Goal: Transaction & Acquisition: Obtain resource

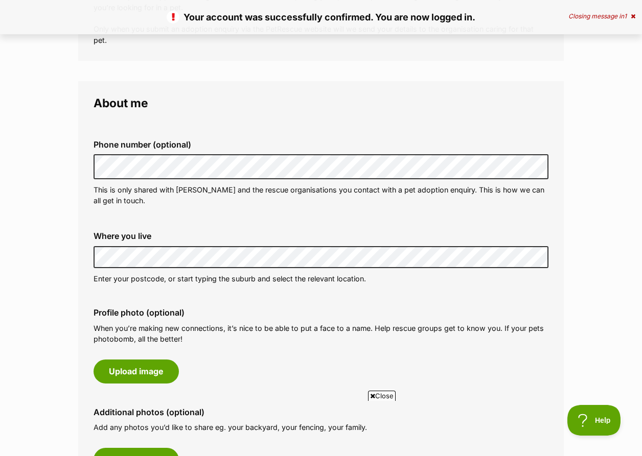
scroll to position [256, 0]
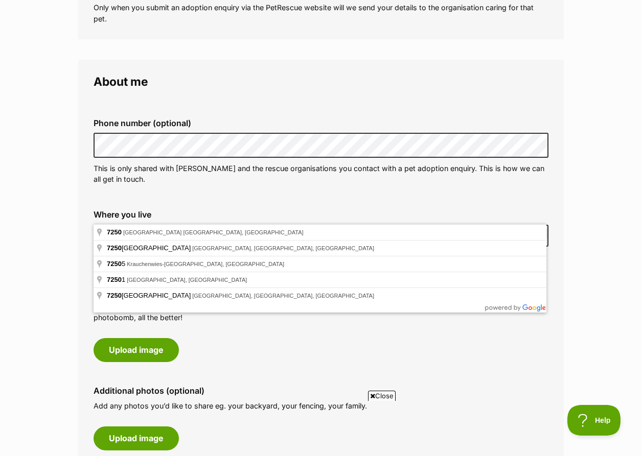
click at [282, 333] on div "Profile photo (optional) When you’re making new connections, it’s nice to be ab…" at bounding box center [320, 324] width 471 height 91
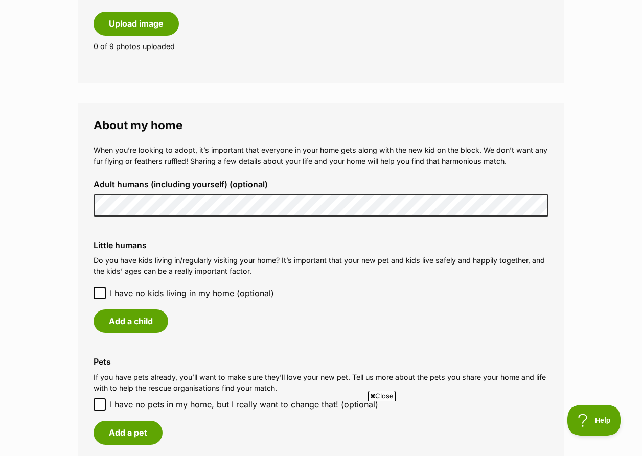
scroll to position [687, 0]
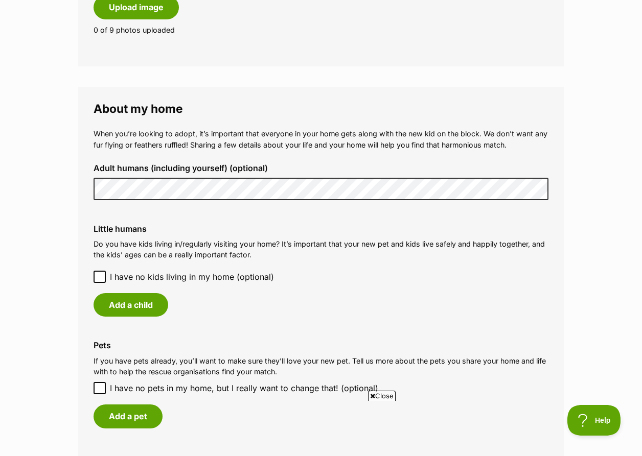
click at [288, 216] on div "Little humans Do you have kids living in/regularly visiting your home? It’s imp…" at bounding box center [320, 270] width 471 height 109
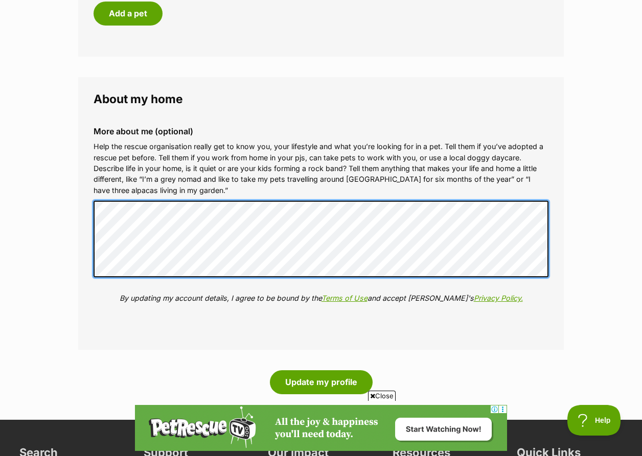
scroll to position [1108, 0]
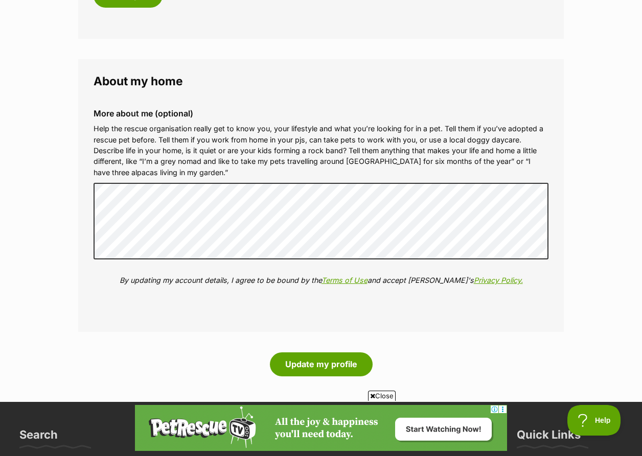
drag, startPoint x: 513, startPoint y: 154, endPoint x: 368, endPoint y: 153, distance: 145.7
click at [368, 153] on div "More about me (optional) Help the rescue organisation really get to know you, y…" at bounding box center [320, 205] width 471 height 209
click at [312, 353] on button "Update my profile" at bounding box center [321, 365] width 103 height 24
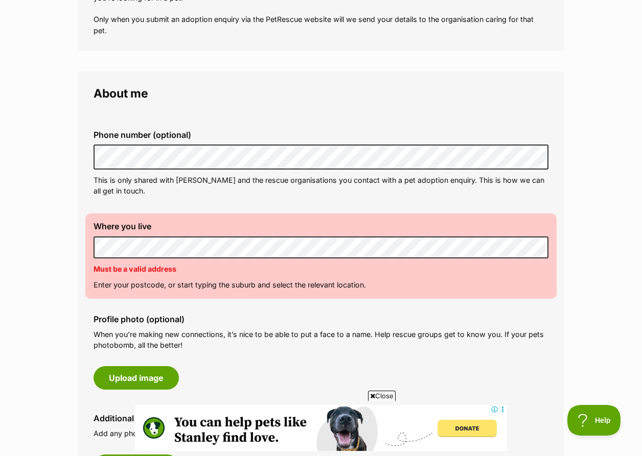
scroll to position [248, 0]
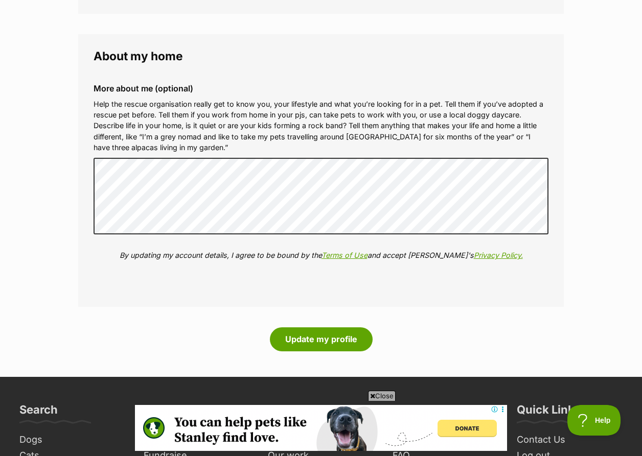
scroll to position [1152, 0]
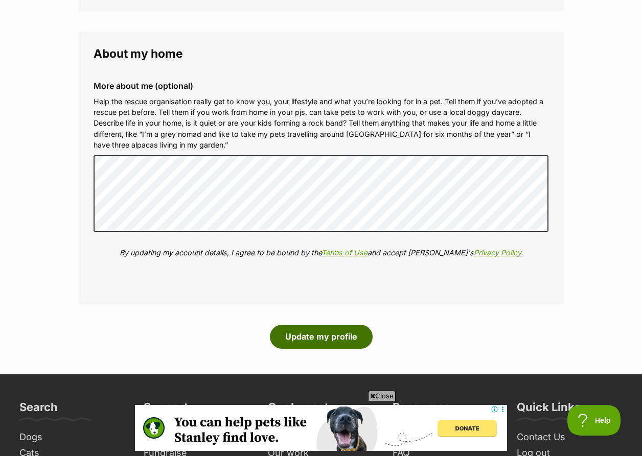
click at [296, 325] on button "Update my profile" at bounding box center [321, 337] width 103 height 24
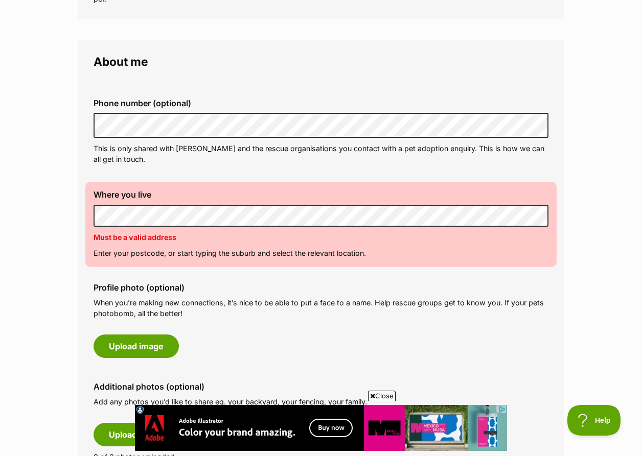
scroll to position [306, 0]
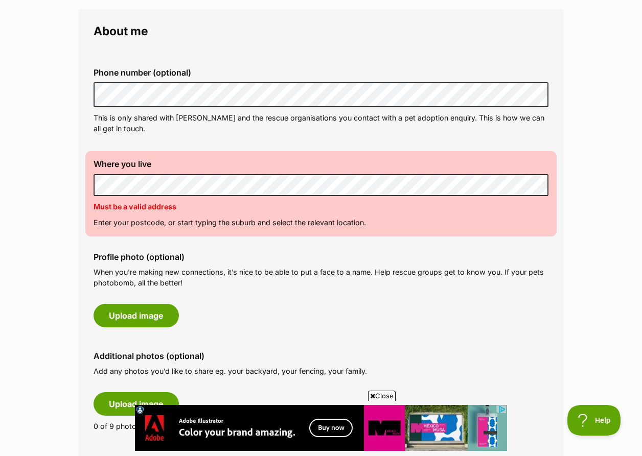
click at [236, 159] on label "Where you live" at bounding box center [321, 163] width 455 height 9
click at [310, 290] on div "Profile photo (optional) When you’re making new connections, it’s nice to be ab…" at bounding box center [320, 289] width 471 height 91
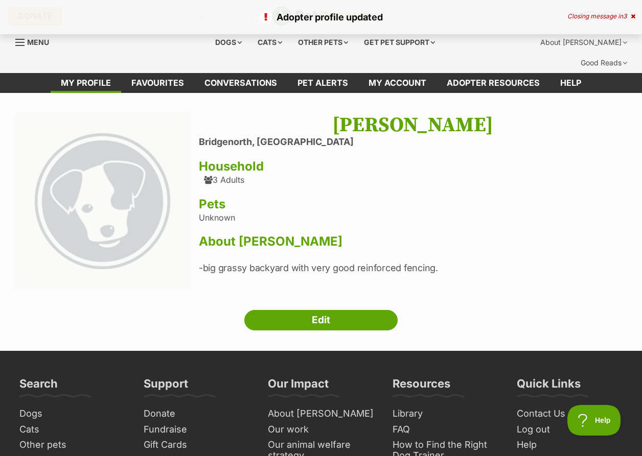
click at [556, 197] on h3 "Pets" at bounding box center [413, 204] width 428 height 14
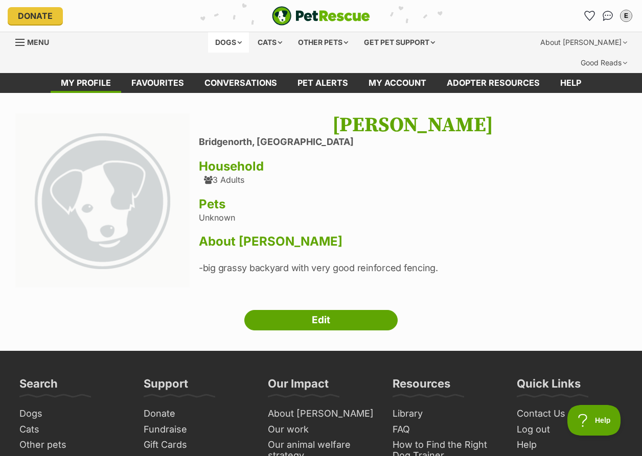
click at [235, 44] on div "Dogs" at bounding box center [228, 42] width 41 height 20
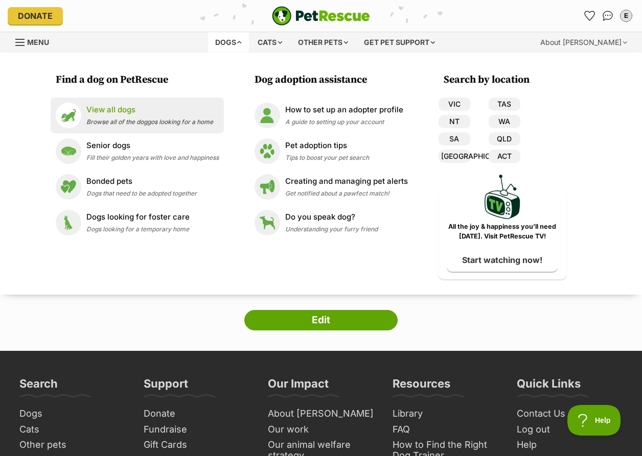
click at [106, 111] on p "View all dogs" at bounding box center [149, 110] width 127 height 12
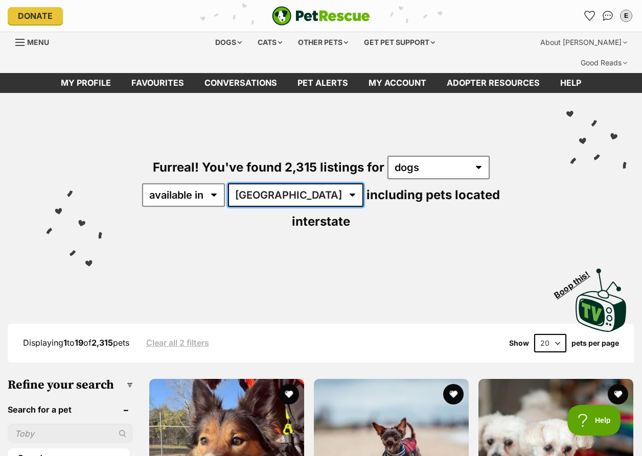
select select "TAS"
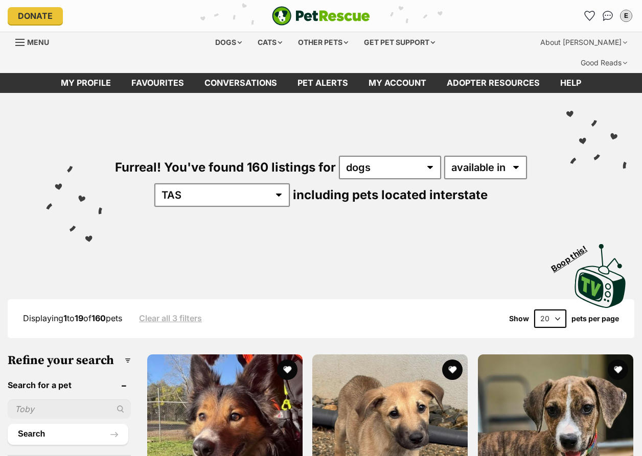
click at [423, 235] on div "Visit PetRescue TV (external site) Boop this!" at bounding box center [320, 272] width 611 height 75
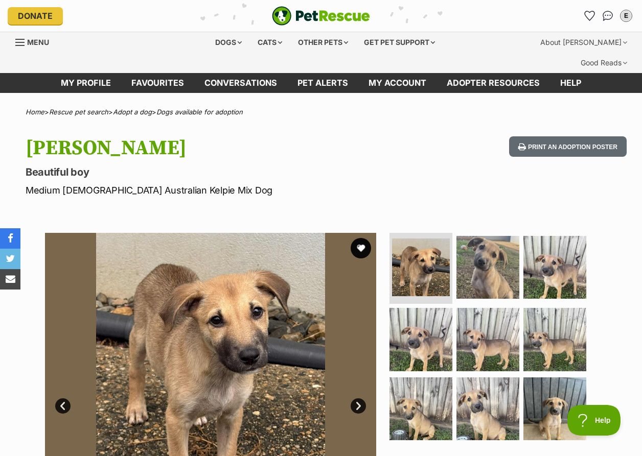
click at [376, 165] on p "Beautiful boy" at bounding box center [209, 172] width 367 height 14
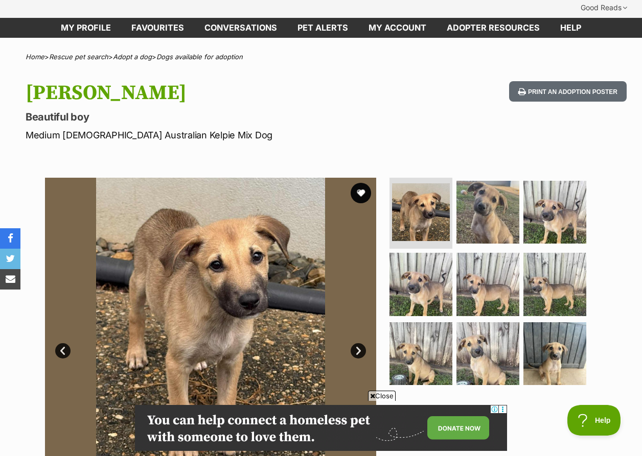
scroll to position [103, 0]
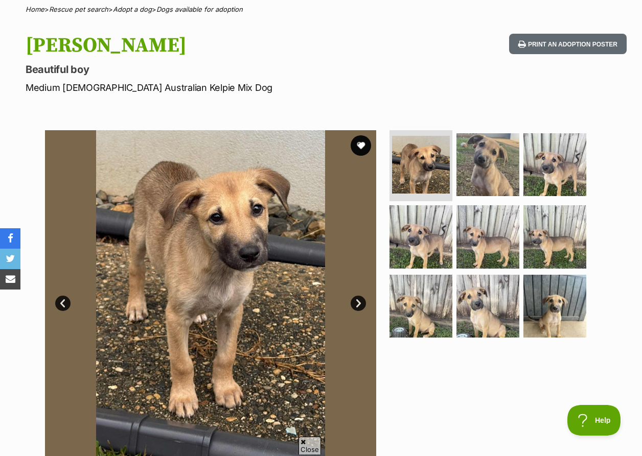
click at [358, 296] on link "Next" at bounding box center [358, 303] width 15 height 15
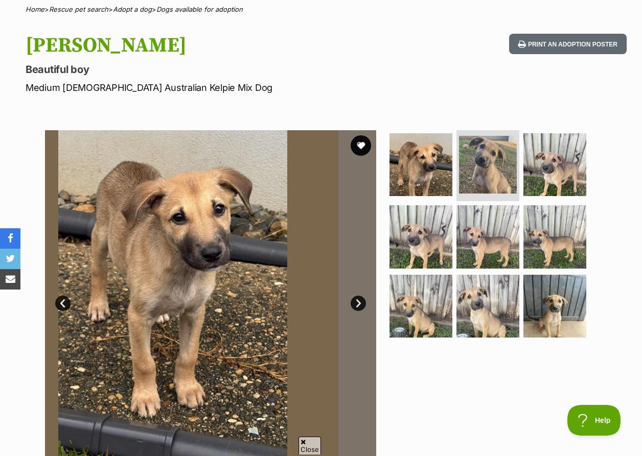
scroll to position [0, 0]
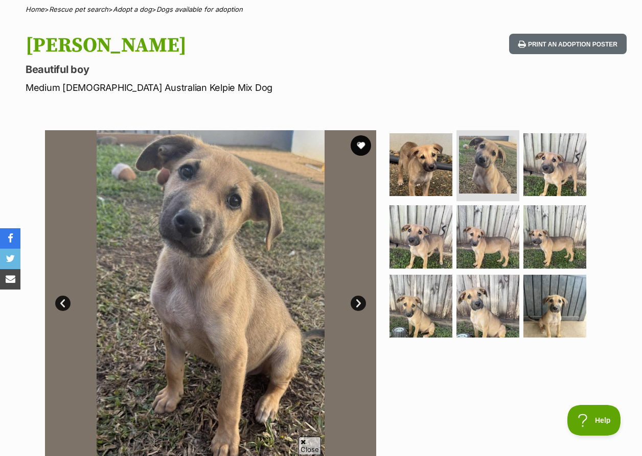
click at [360, 296] on link "Next" at bounding box center [358, 303] width 15 height 15
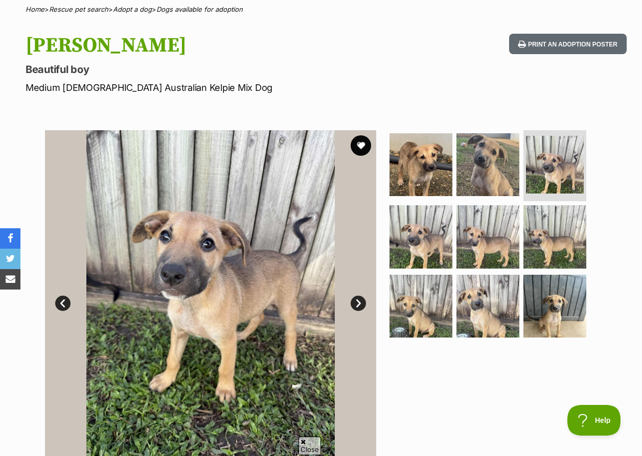
click at [359, 296] on link "Next" at bounding box center [358, 303] width 15 height 15
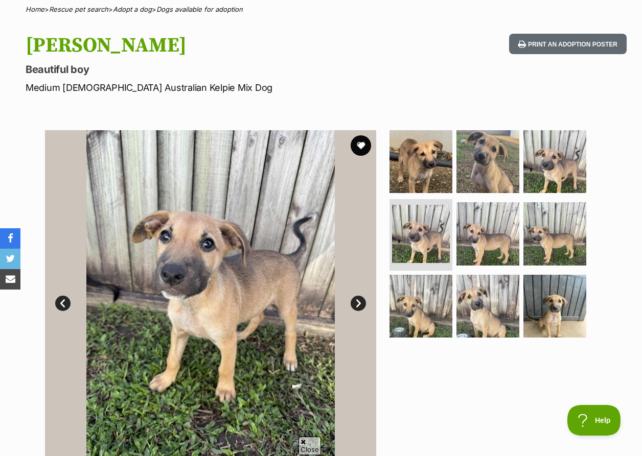
click at [359, 296] on link "Next" at bounding box center [358, 303] width 15 height 15
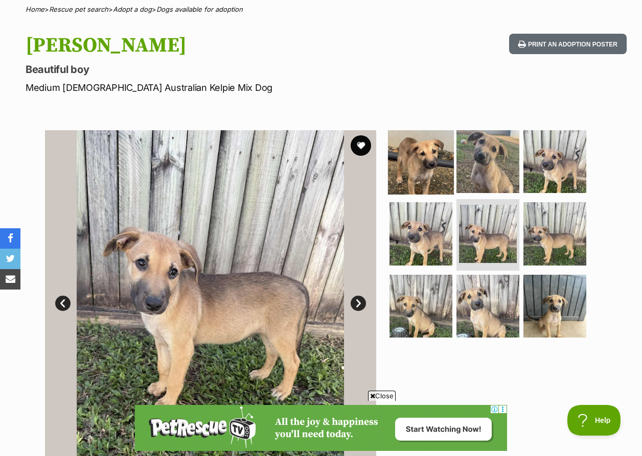
click at [431, 141] on img at bounding box center [421, 161] width 66 height 66
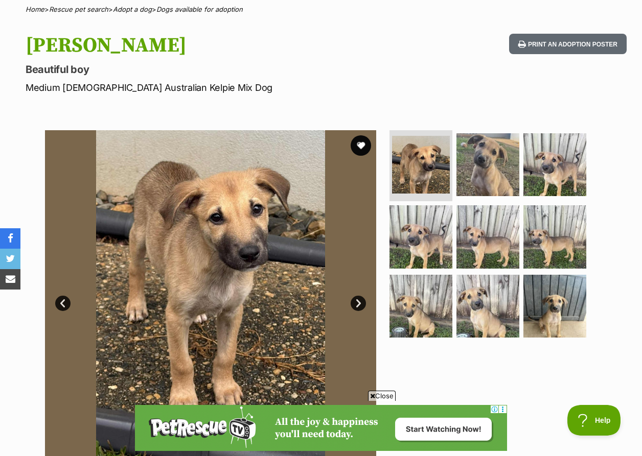
click at [407, 71] on div "Lawson Beautiful boy Medium Male Australian Kelpie Mix Dog Print an adoption po…" at bounding box center [321, 64] width 642 height 61
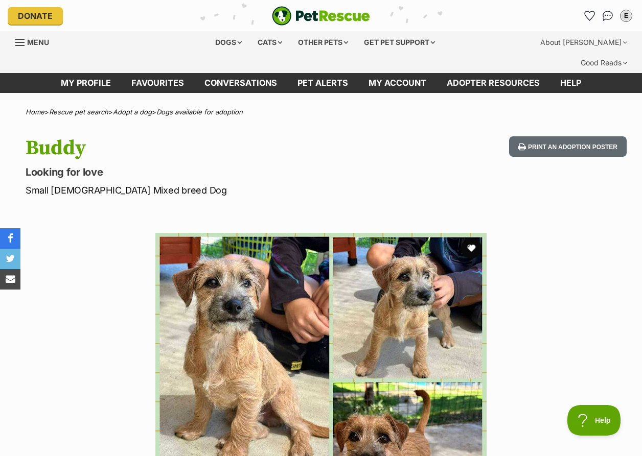
click at [356, 184] on p "Small [DEMOGRAPHIC_DATA] Mixed breed Dog" at bounding box center [209, 191] width 367 height 14
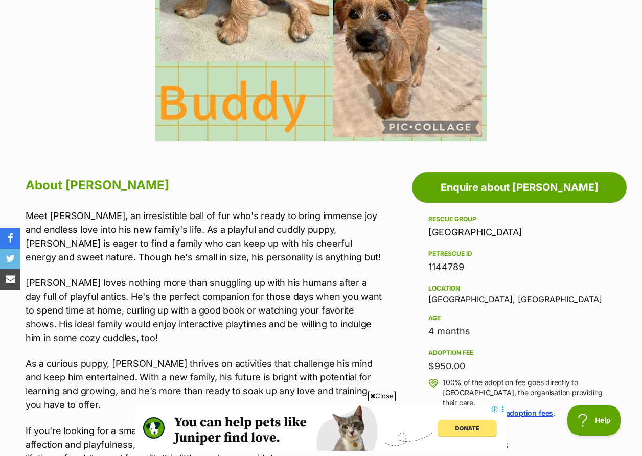
scroll to position [425, 0]
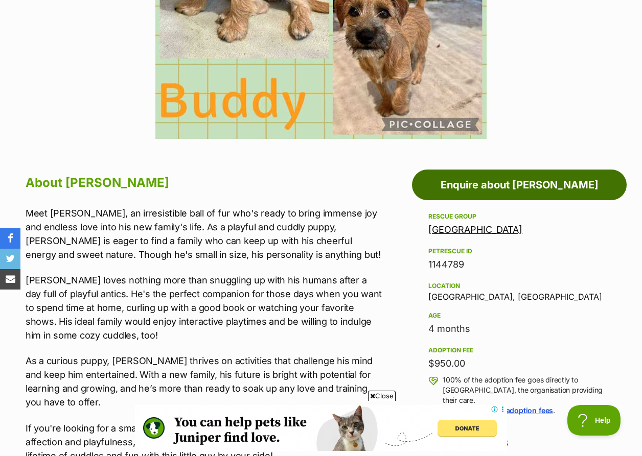
click at [480, 170] on link "Enquire about [PERSON_NAME]" at bounding box center [519, 185] width 215 height 31
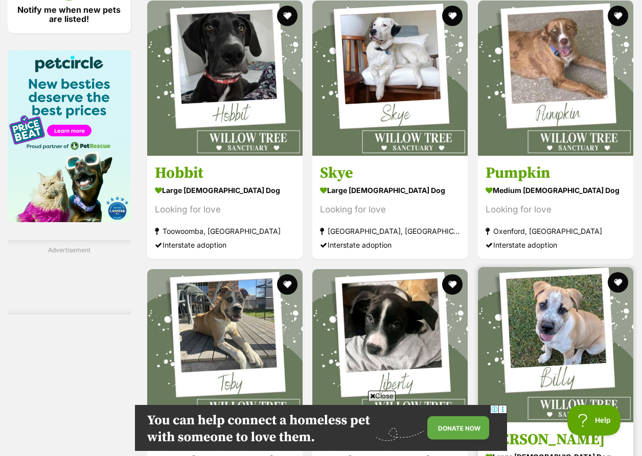
scroll to position [1630, 0]
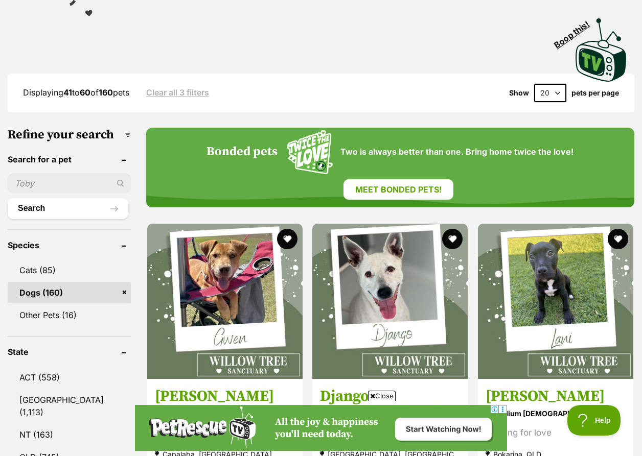
click at [413, 84] on div "Displaying 41 to 60 of 160 pets Clear all 3 filters Show 20 40 60 pets per page" at bounding box center [321, 93] width 627 height 18
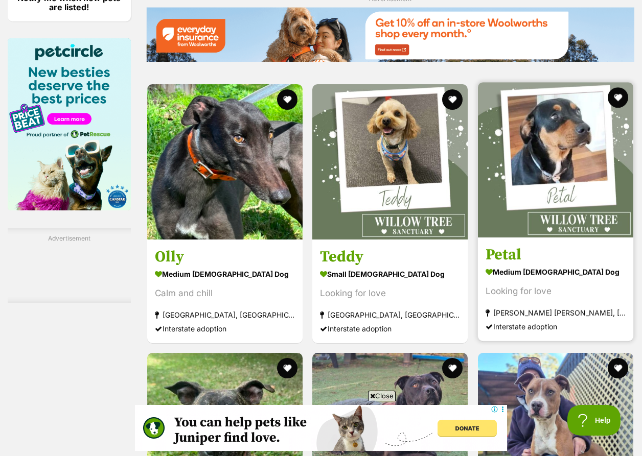
scroll to position [1639, 0]
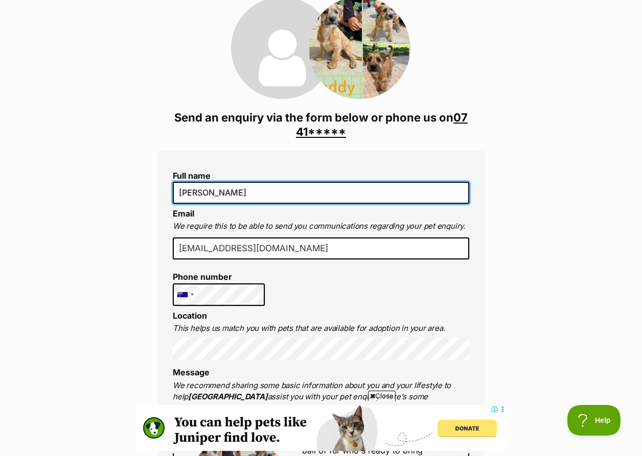
type input "Emily Harding"
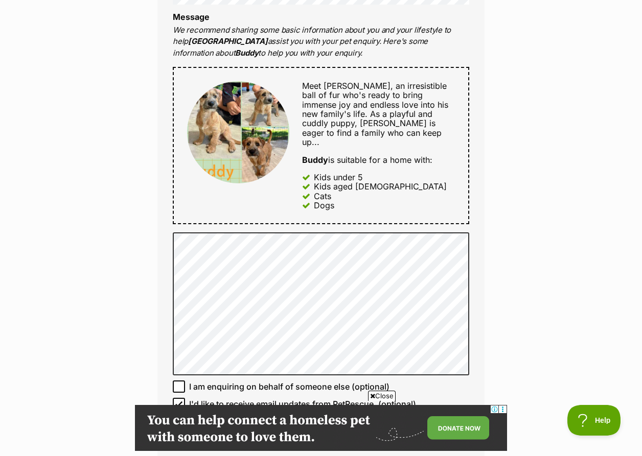
scroll to position [509, 0]
click at [528, 219] on div "Enquire about Buddy 07 4123 1712 Send an enquiry via the form below or phone us…" at bounding box center [321, 191] width 642 height 1174
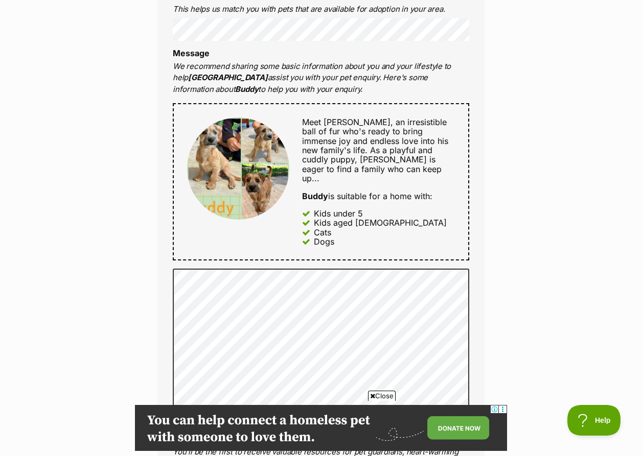
scroll to position [484, 0]
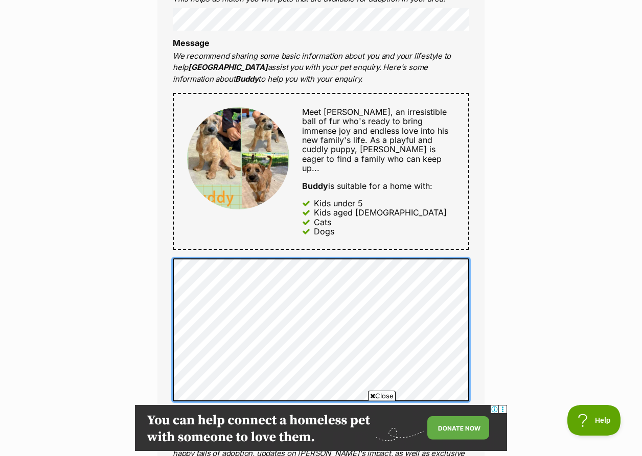
click at [170, 235] on div "Full name Emily Harding Email We require this to be able to send you communicat…" at bounding box center [320, 160] width 327 height 678
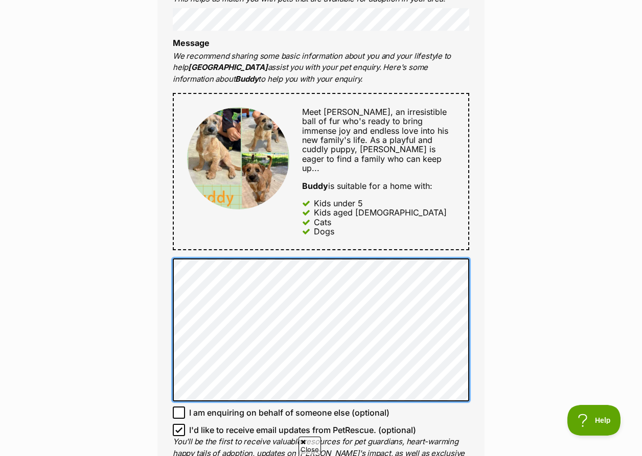
scroll to position [0, 0]
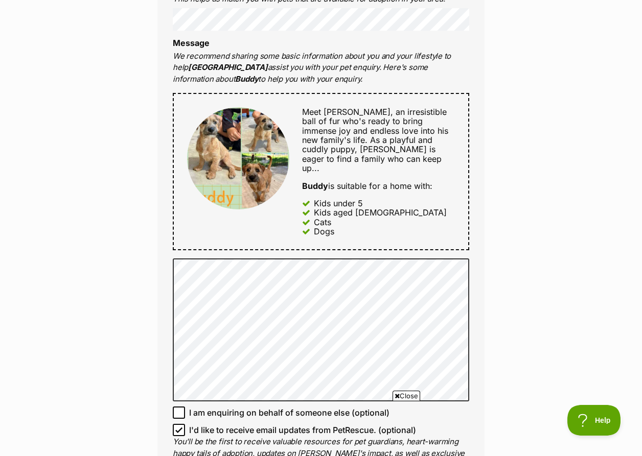
click at [483, 253] on div "Full name Emily Harding Email We require this to be able to send you communicat…" at bounding box center [320, 160] width 327 height 678
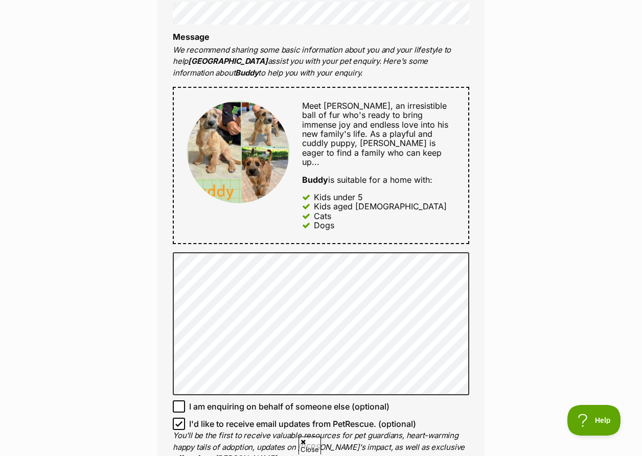
click at [595, 267] on div "Enquire about Buddy 07 4123 1712 Send an enquiry via the form below or phone us…" at bounding box center [321, 211] width 642 height 1174
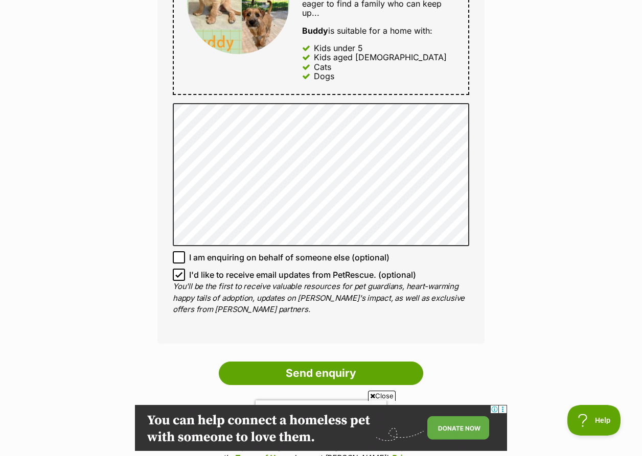
scroll to position [647, 0]
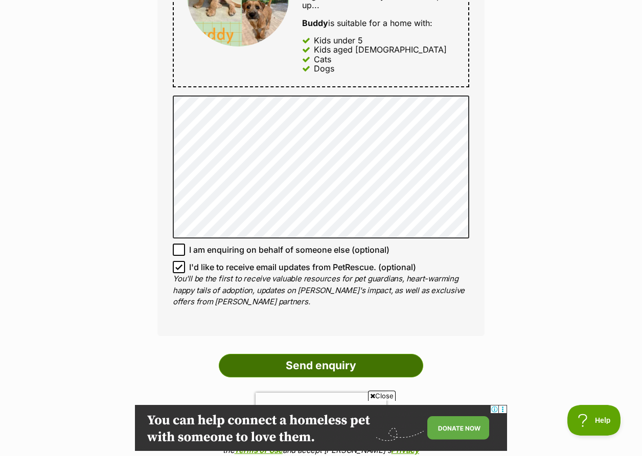
click at [344, 354] on input "Send enquiry" at bounding box center [321, 366] width 204 height 24
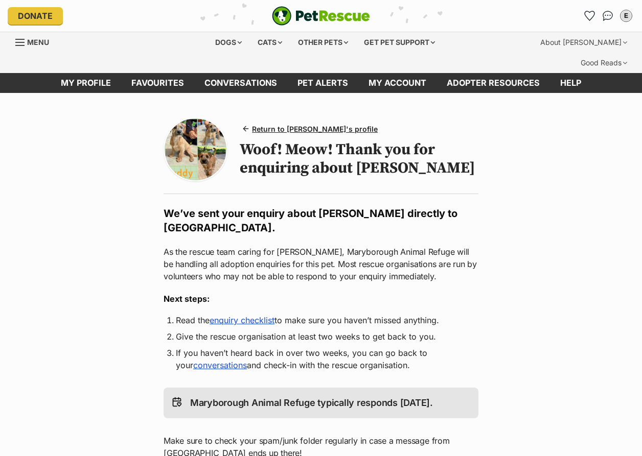
click at [512, 274] on main "Return to [PERSON_NAME]'s profile Woof! Meow! Thank you for enquiring about [PE…" at bounding box center [321, 383] width 642 height 580
click at [572, 158] on main "Return to Buddy's profile Woof! Meow! Thank you for enquiring about Buddy We’ve…" at bounding box center [321, 383] width 642 height 580
click at [486, 200] on main "Return to Buddy's profile Woof! Meow! Thank you for enquiring about Buddy We’ve…" at bounding box center [321, 383] width 642 height 580
click at [543, 182] on main "Return to Buddy's profile Woof! Meow! Thank you for enquiring about Buddy We’ve…" at bounding box center [321, 383] width 642 height 580
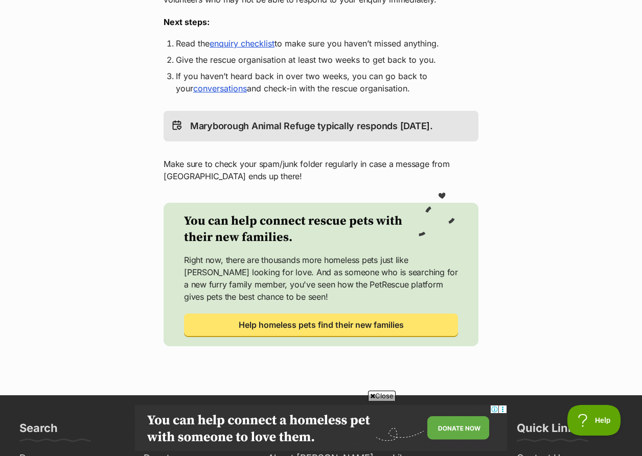
scroll to position [88, 0]
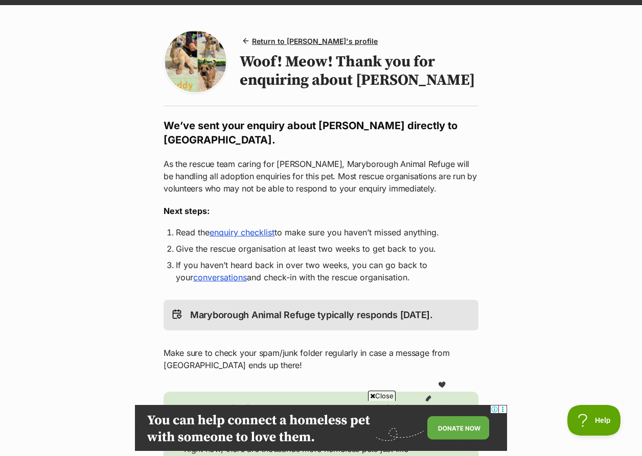
click at [262, 227] on link "enquiry checklist" at bounding box center [242, 232] width 65 height 10
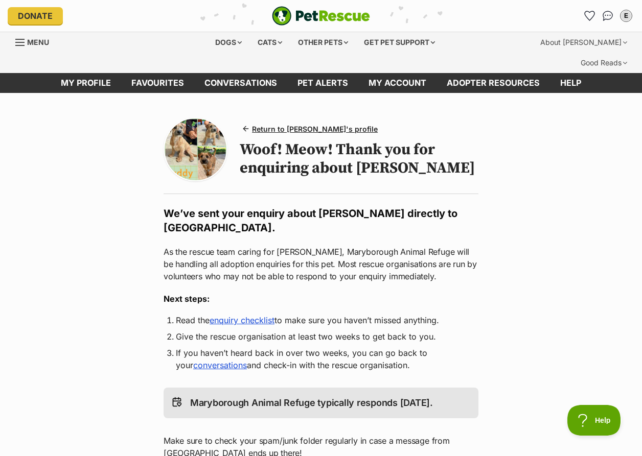
scroll to position [0, 0]
click at [532, 190] on main "Return to Buddy's profile Woof! Meow! Thank you for enquiring about Buddy We’ve…" at bounding box center [321, 383] width 642 height 580
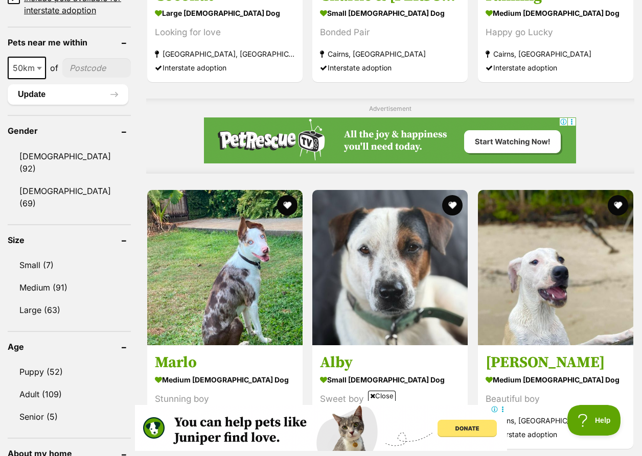
scroll to position [839, 0]
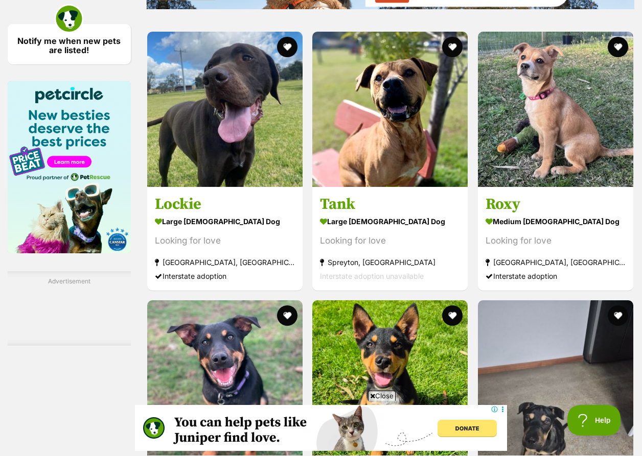
scroll to position [1600, 0]
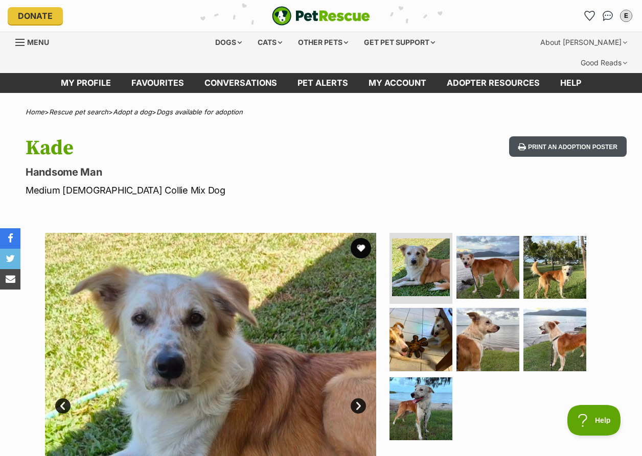
click at [538, 136] on button "Print an adoption poster" at bounding box center [568, 146] width 118 height 21
click at [349, 136] on h1 "Kade" at bounding box center [209, 148] width 367 height 24
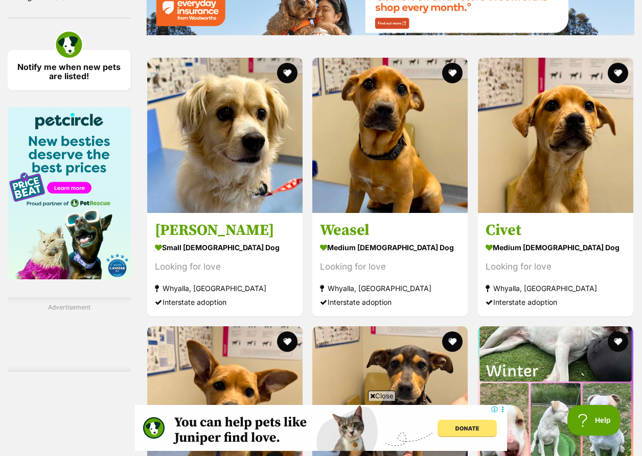
scroll to position [1616, 0]
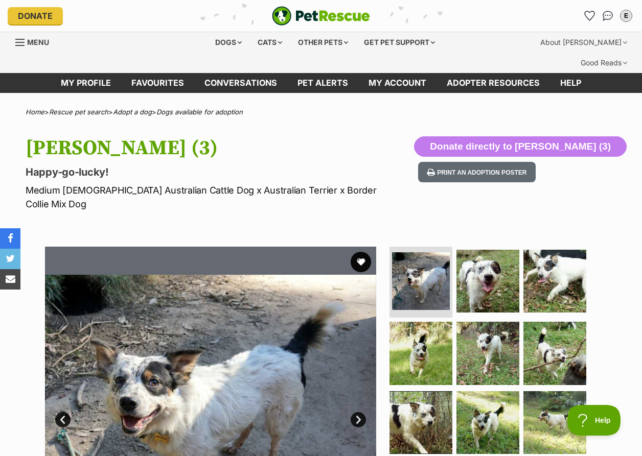
click at [404, 149] on div "Milo (3) Happy-go-lucky! Medium Male Australian Cattle Dog x Australian Terrier…" at bounding box center [321, 173] width 642 height 75
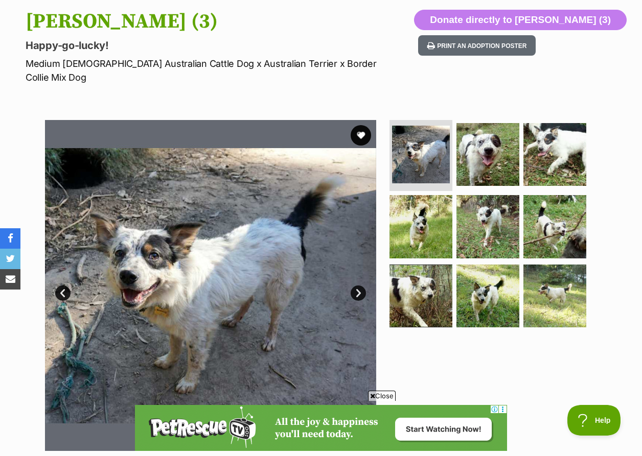
scroll to position [127, 0]
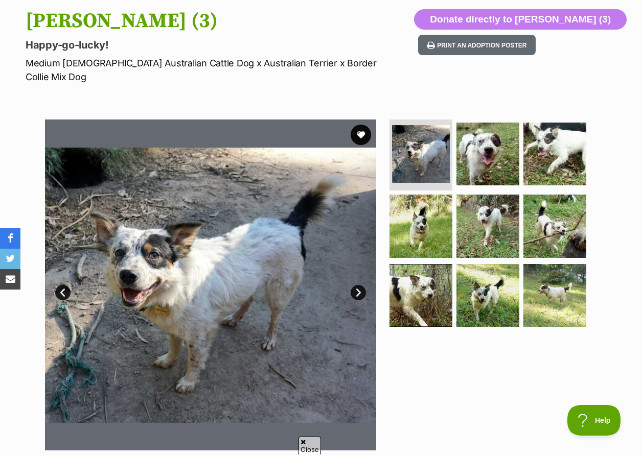
click at [135, 285] on img at bounding box center [210, 285] width 331 height 331
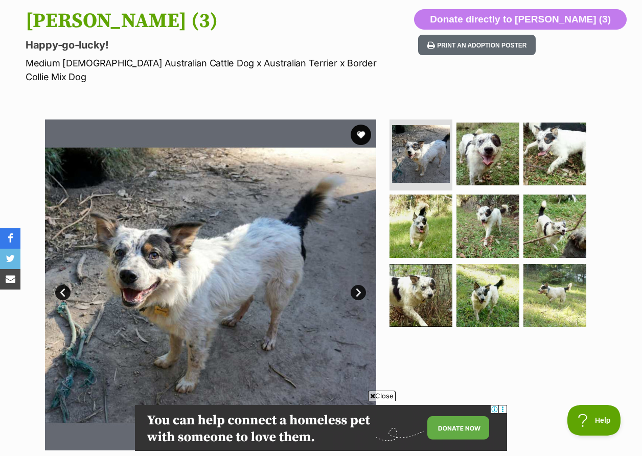
scroll to position [0, 0]
click at [492, 124] on img at bounding box center [488, 154] width 66 height 66
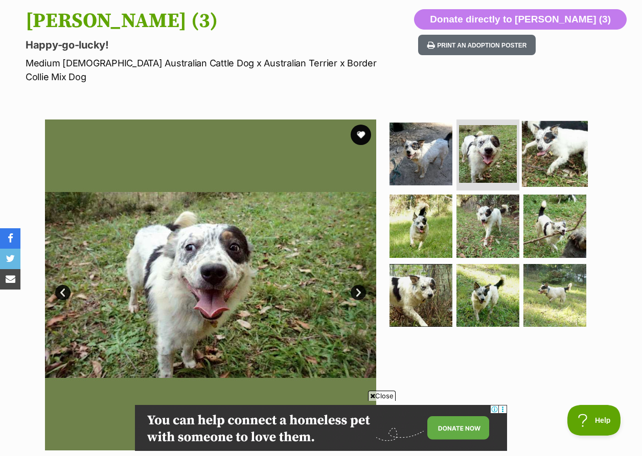
click at [538, 125] on img at bounding box center [555, 154] width 66 height 66
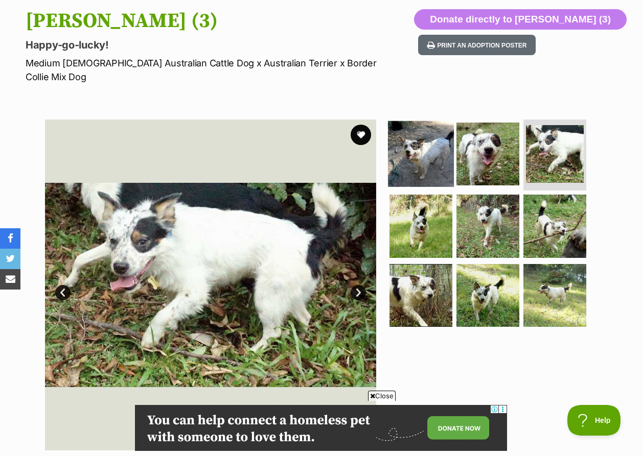
click at [409, 130] on img at bounding box center [421, 154] width 66 height 66
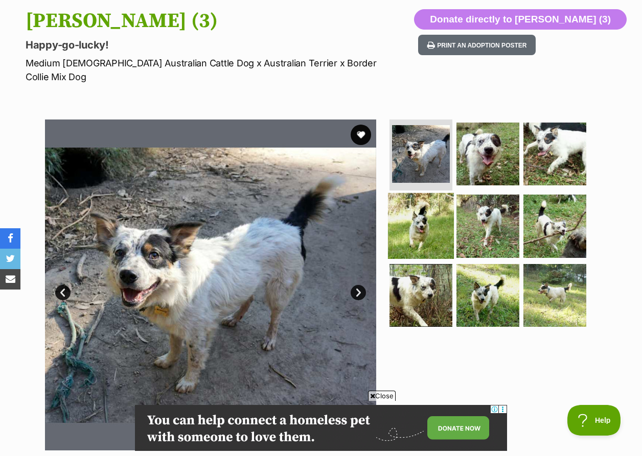
click at [424, 196] on img at bounding box center [421, 226] width 66 height 66
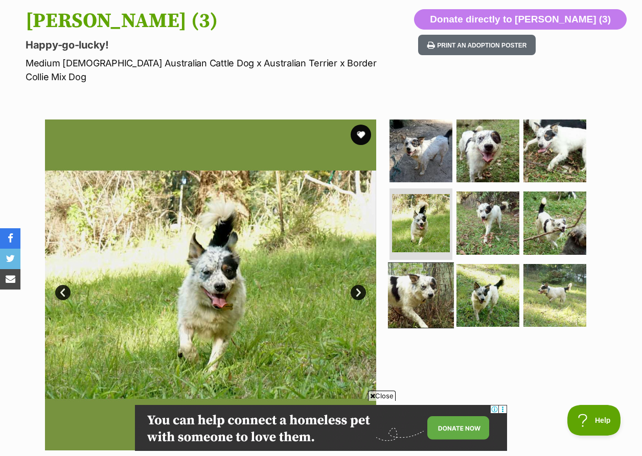
click at [437, 263] on img at bounding box center [421, 296] width 66 height 66
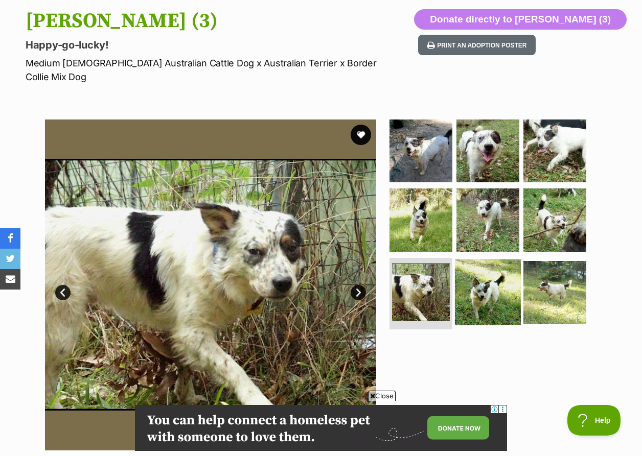
click at [483, 260] on img at bounding box center [488, 293] width 66 height 66
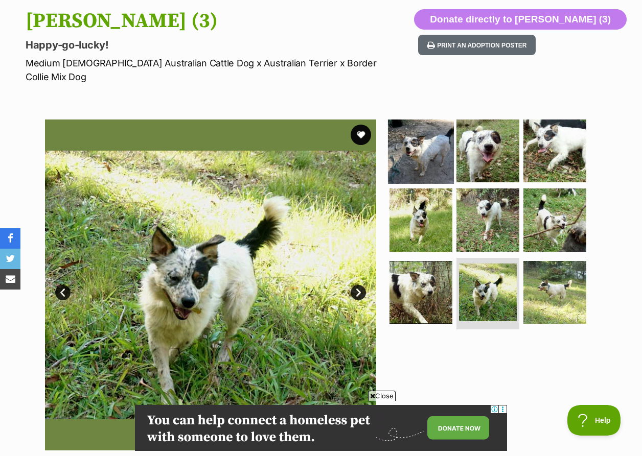
click at [424, 118] on img at bounding box center [421, 151] width 66 height 66
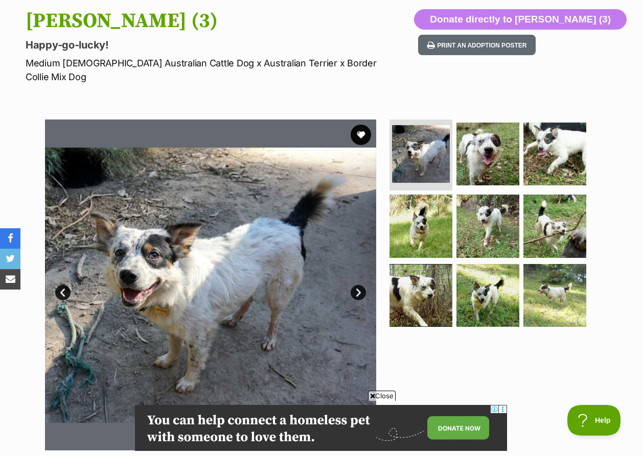
click at [349, 104] on section "Available 1 of 9 images 1 of 9 images 1 of 9 images 1 of 9 images 1 of 9 images…" at bounding box center [321, 277] width 583 height 347
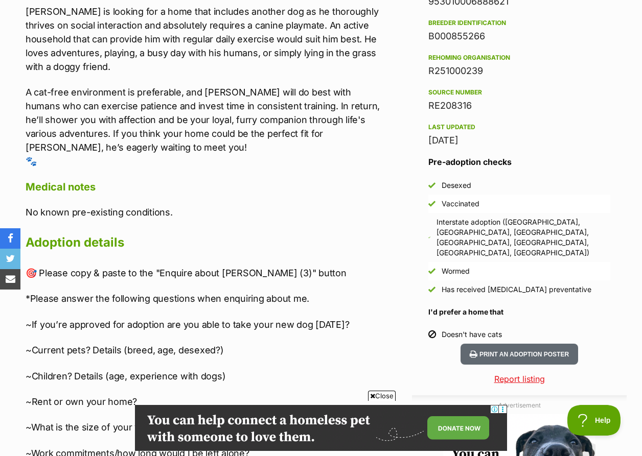
scroll to position [977, 0]
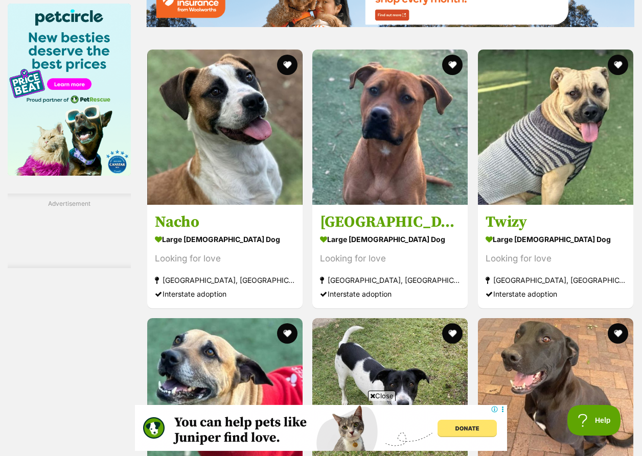
scroll to position [1675, 0]
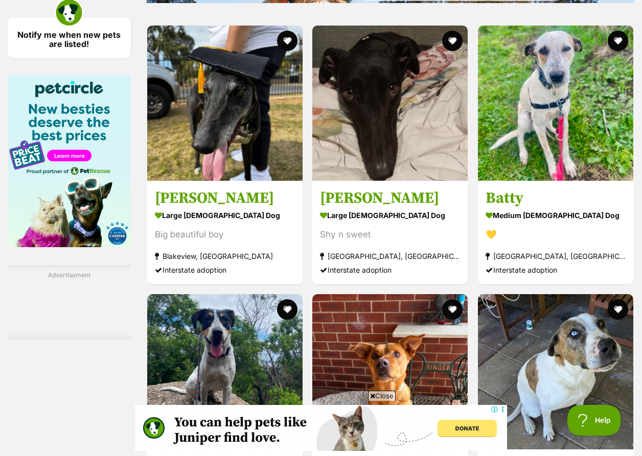
scroll to position [1619, 0]
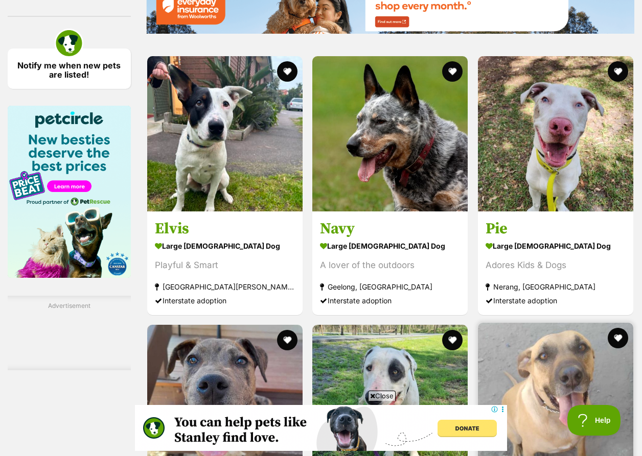
scroll to position [1579, 0]
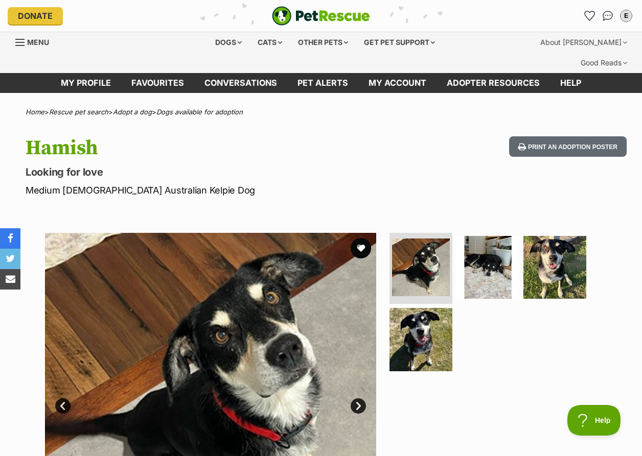
click at [317, 136] on h1 "Hamish" at bounding box center [209, 148] width 367 height 24
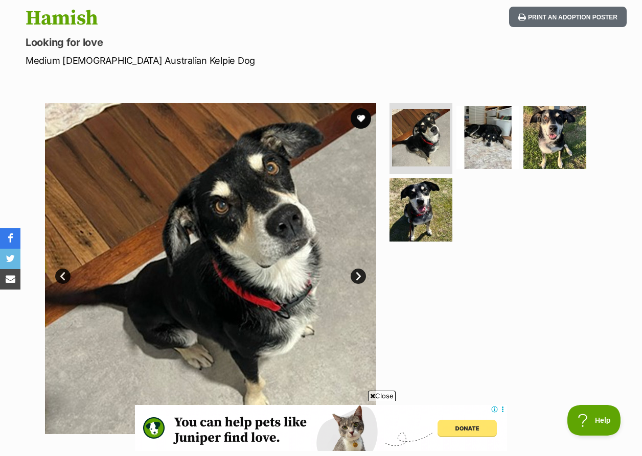
scroll to position [132, 0]
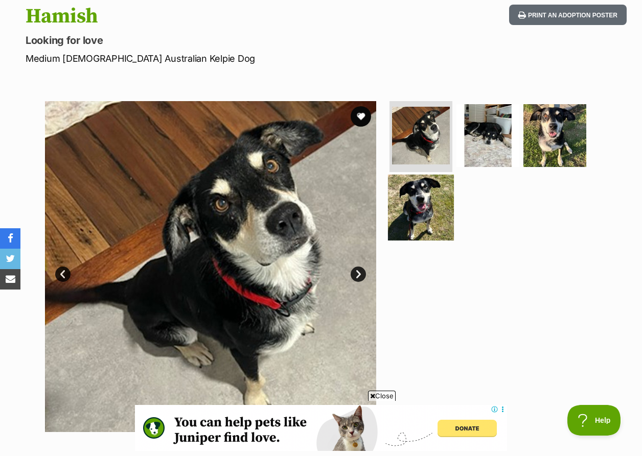
click at [427, 178] on img at bounding box center [421, 208] width 66 height 66
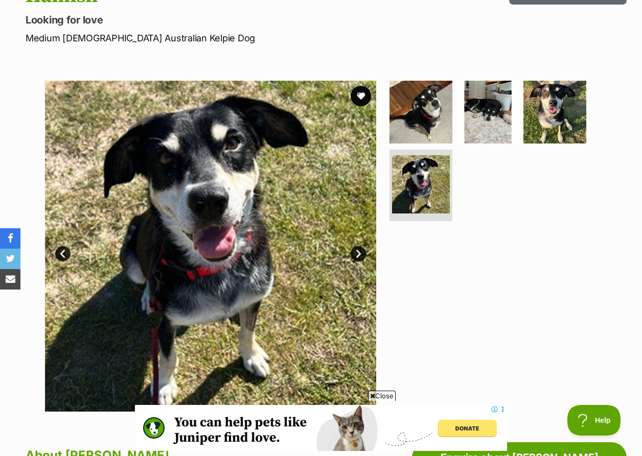
scroll to position [0, 0]
click at [569, 86] on img at bounding box center [555, 112] width 66 height 66
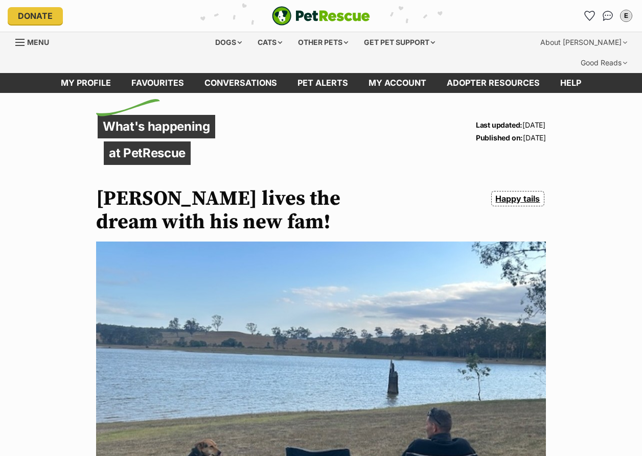
click at [407, 190] on div "Happy tails" at bounding box center [466, 199] width 157 height 18
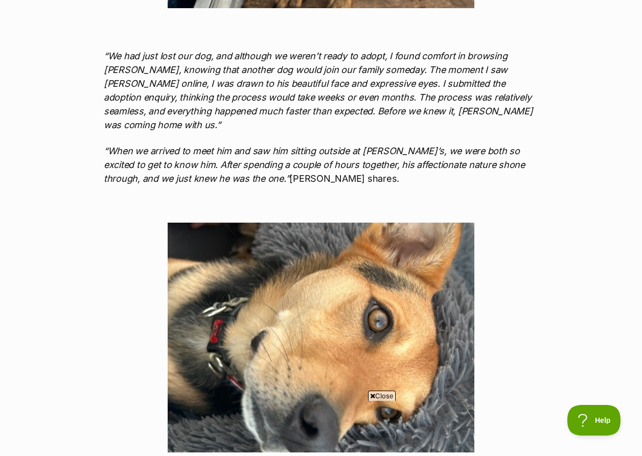
scroll to position [2015, 0]
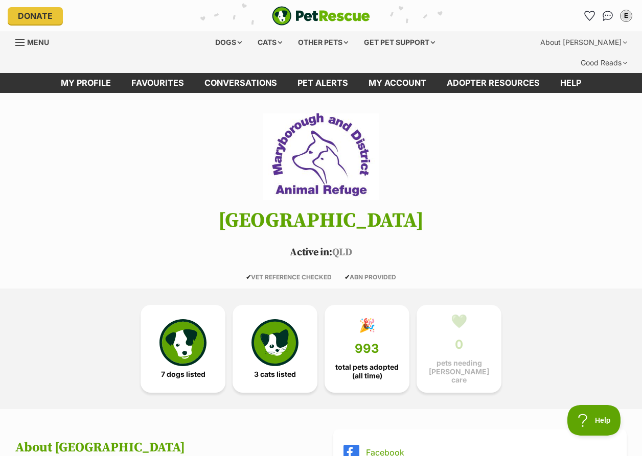
click at [541, 210] on h1 "[GEOGRAPHIC_DATA]" at bounding box center [321, 221] width 642 height 22
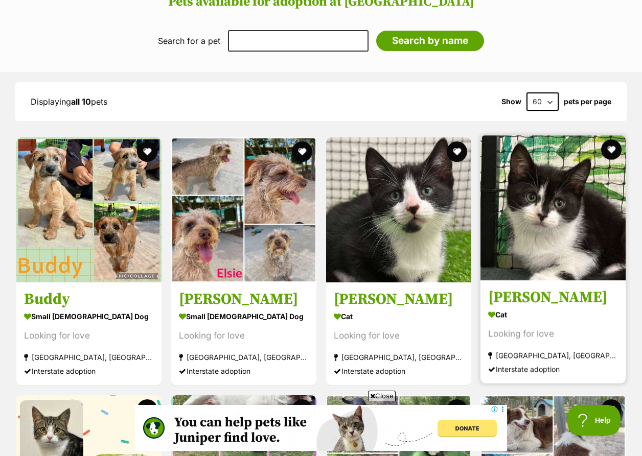
scroll to position [863, 0]
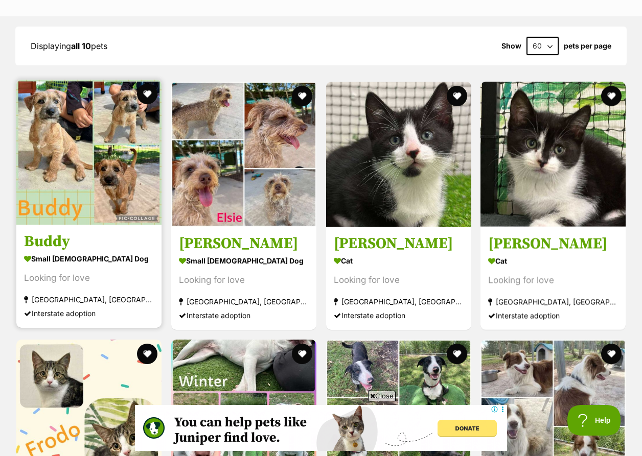
click at [139, 232] on h3 "Buddy" at bounding box center [89, 241] width 130 height 19
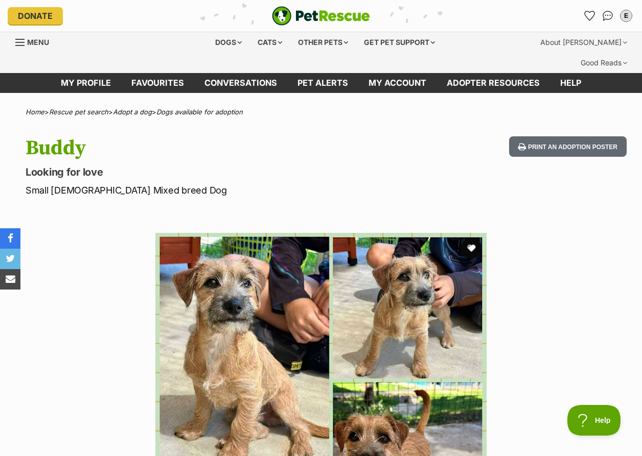
click at [369, 165] on p "Looking for love" at bounding box center [209, 172] width 367 height 14
click at [301, 165] on p "Looking for love" at bounding box center [209, 172] width 367 height 14
click at [224, 40] on div "Dogs" at bounding box center [228, 42] width 41 height 20
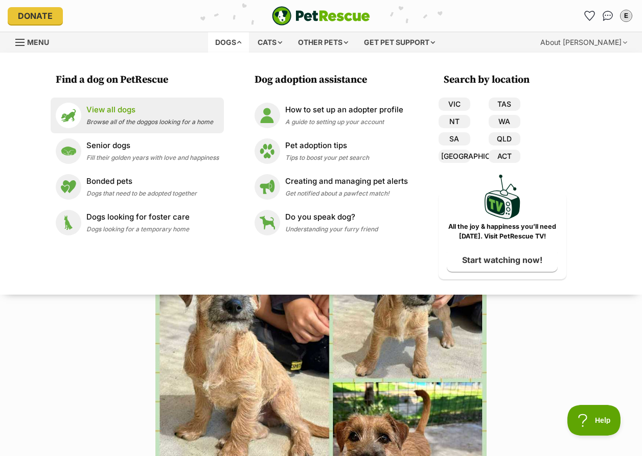
click at [106, 105] on p "View all dogs" at bounding box center [149, 110] width 127 height 12
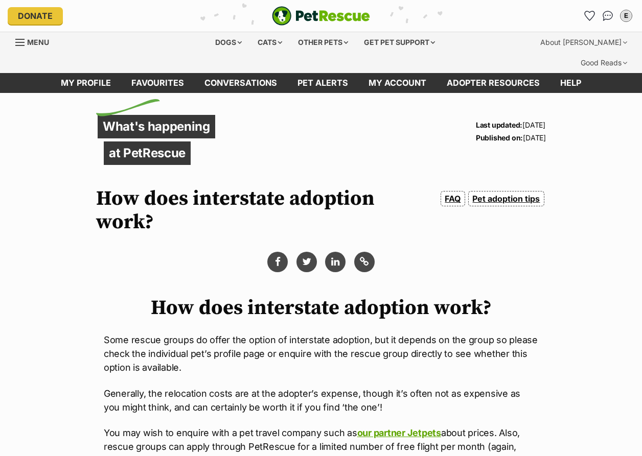
click at [446, 302] on div "How does interstate adoption work? Some rescue groups do offer the option of in…" at bounding box center [321, 401] width 434 height 237
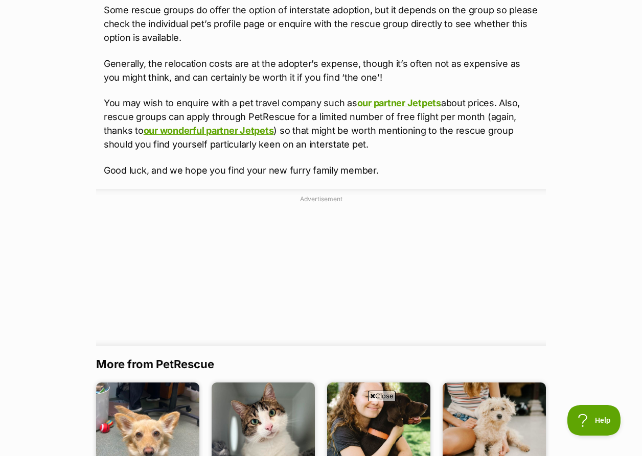
scroll to position [333, 0]
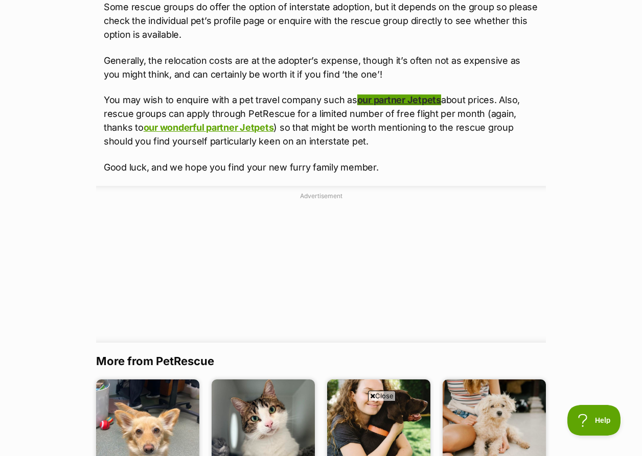
click at [392, 95] on link "our partner Jetpets" at bounding box center [399, 100] width 84 height 11
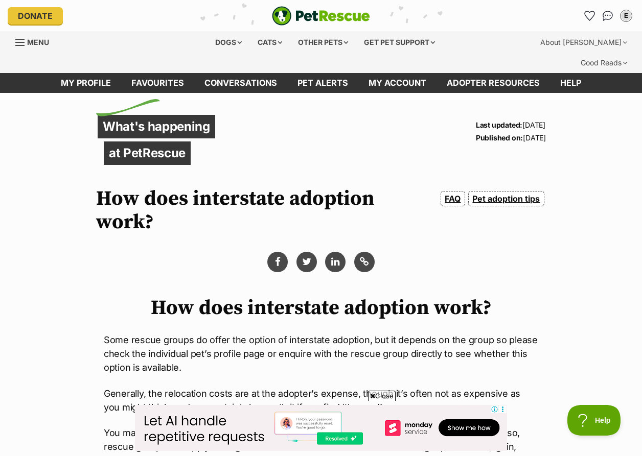
scroll to position [242, 0]
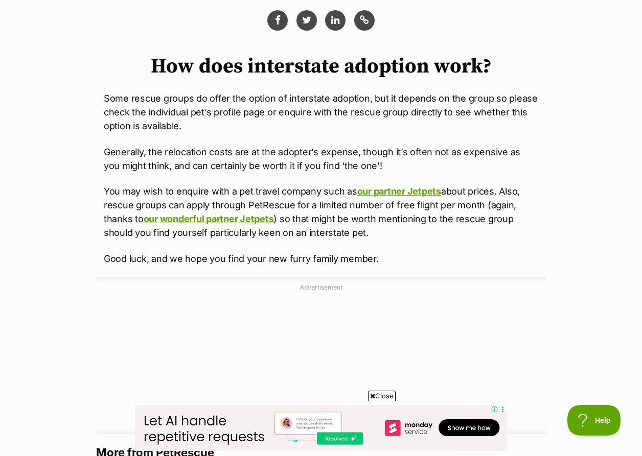
click at [546, 103] on div "What's happening at PetRescue Last updated: [DATE] Published on: [DATE] How doe…" at bounding box center [321, 254] width 480 height 764
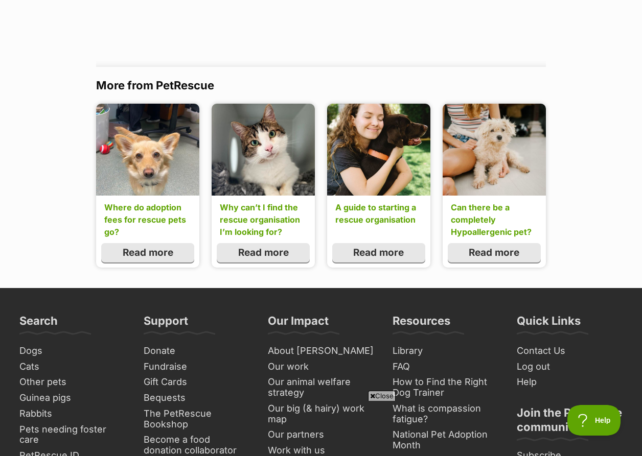
scroll to position [0, 0]
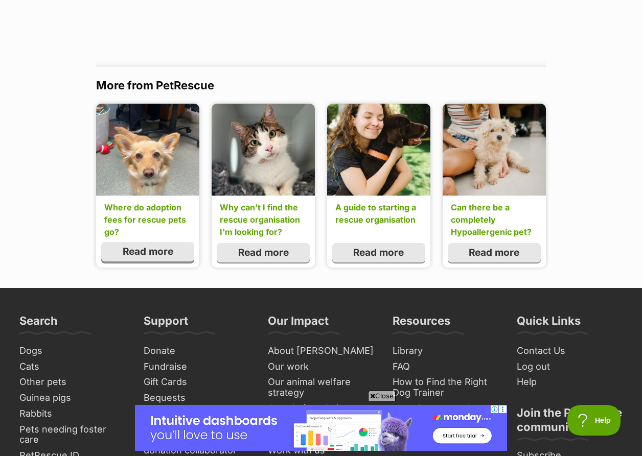
click at [144, 242] on link "Read more" at bounding box center [147, 251] width 93 height 19
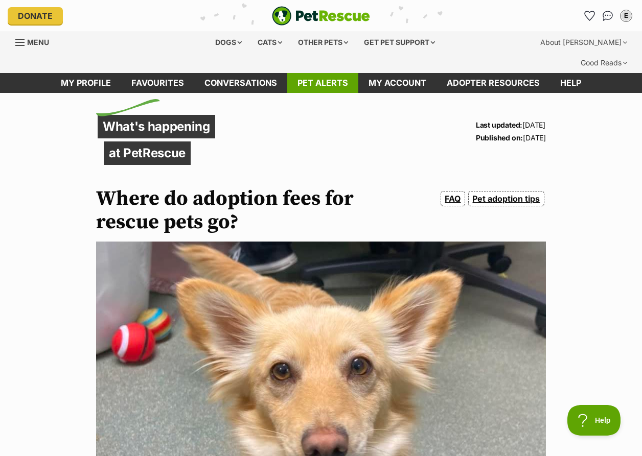
click at [321, 73] on link "Pet alerts" at bounding box center [322, 83] width 71 height 20
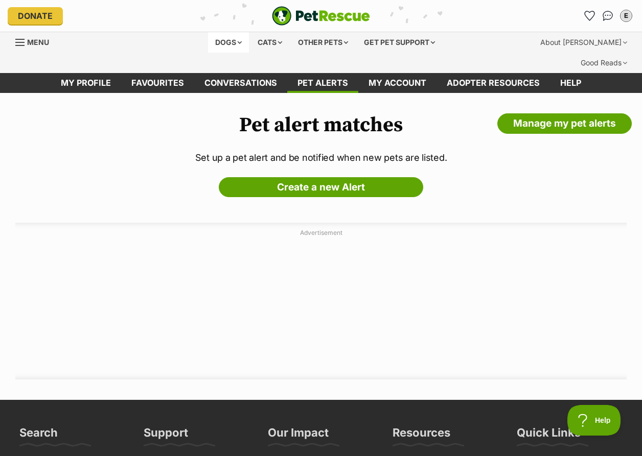
click at [232, 40] on div "Dogs" at bounding box center [228, 42] width 41 height 20
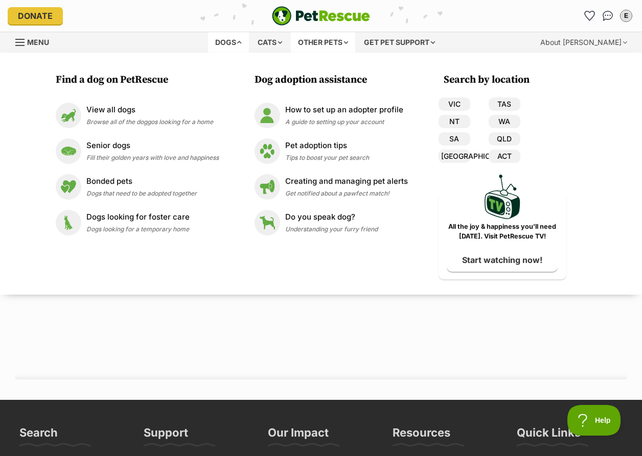
click at [308, 45] on div "Other pets" at bounding box center [323, 42] width 64 height 20
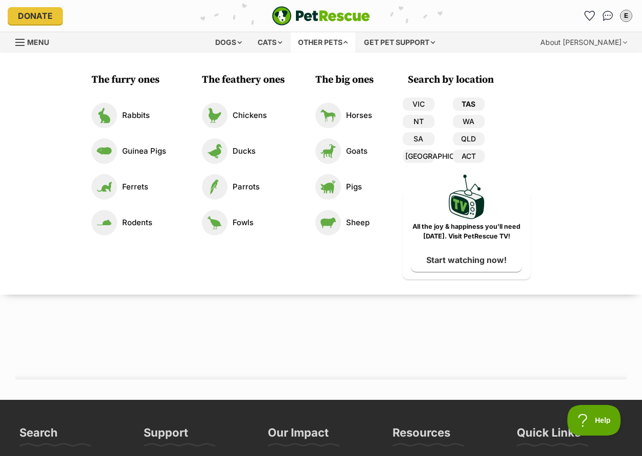
click at [471, 100] on link "TAS" at bounding box center [469, 104] width 32 height 13
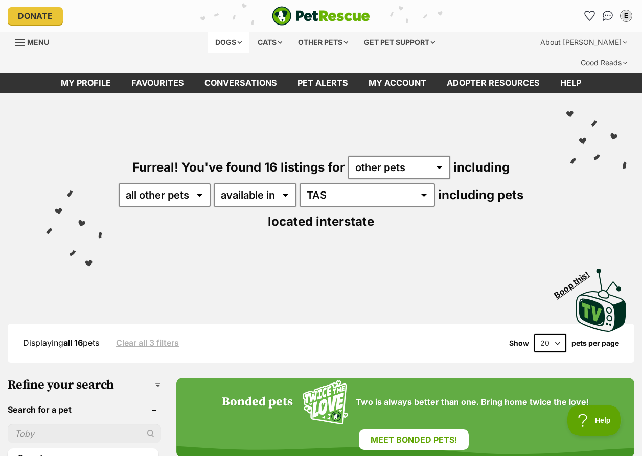
click at [221, 41] on div "Dogs" at bounding box center [228, 42] width 41 height 20
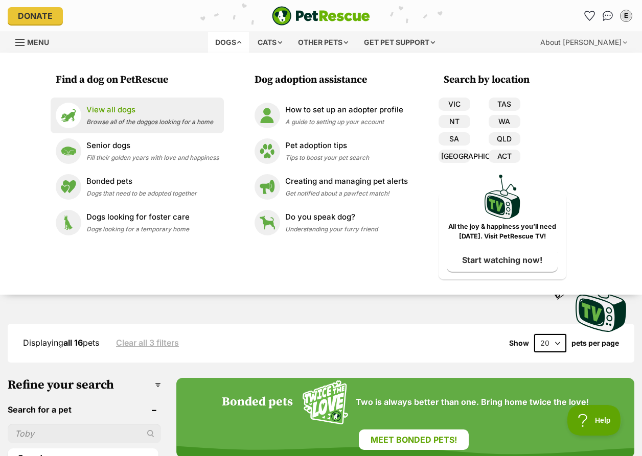
click at [123, 107] on p "View all dogs" at bounding box center [149, 110] width 127 height 12
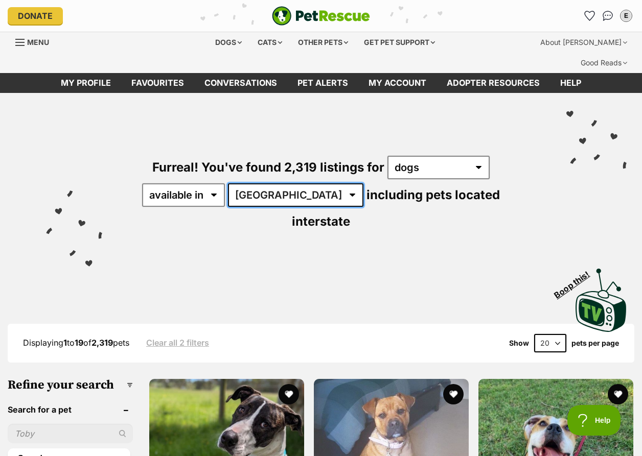
select select "TAS"
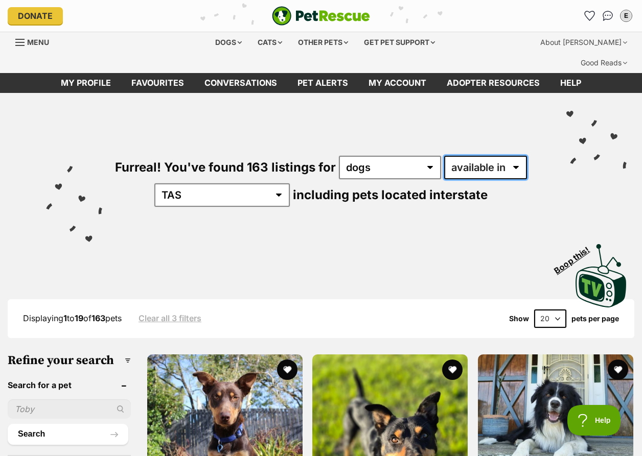
select select "disabled"
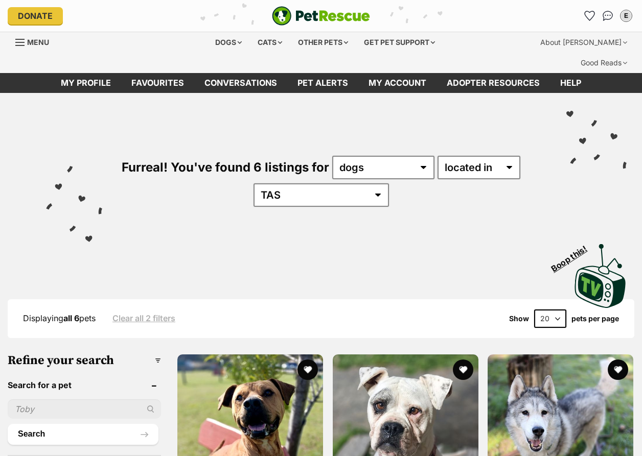
click at [356, 240] on div "Visit PetRescue TV (external site) Boop this!" at bounding box center [320, 272] width 611 height 75
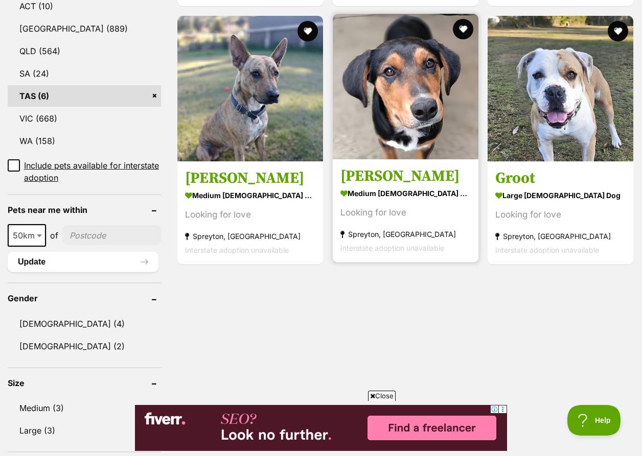
scroll to position [601, 0]
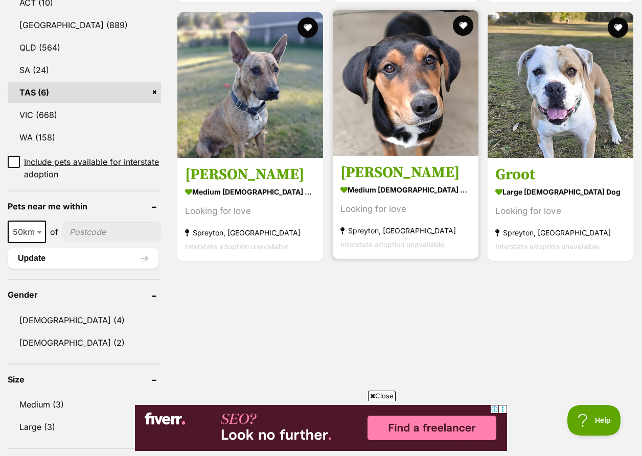
click at [374, 163] on h3 "Rufus" at bounding box center [405, 172] width 130 height 19
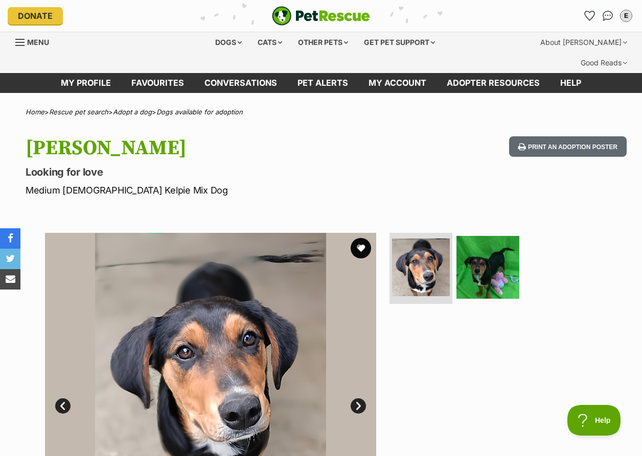
click at [350, 184] on p "Medium Male Kelpie Mix Dog" at bounding box center [209, 191] width 367 height 14
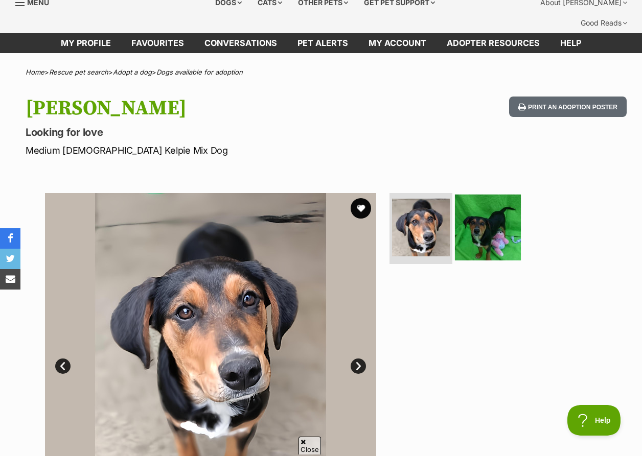
click at [480, 220] on img at bounding box center [488, 227] width 66 height 66
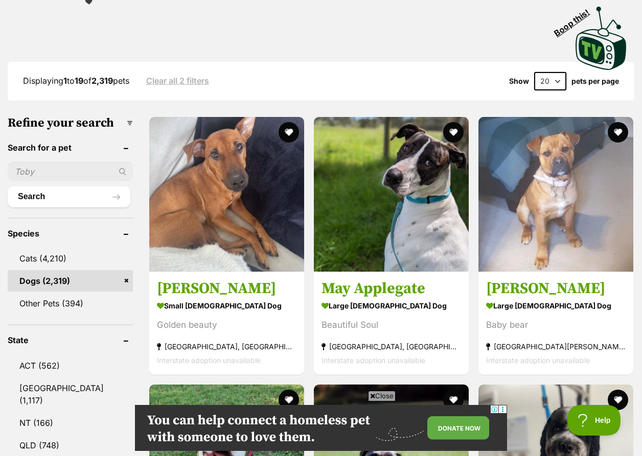
scroll to position [263, 0]
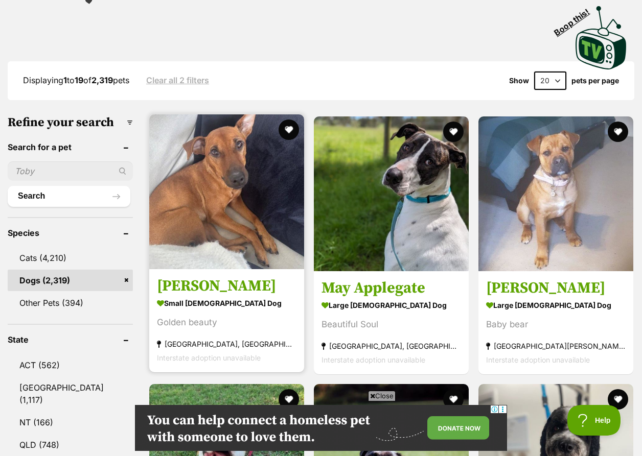
click at [185, 277] on h3 "[PERSON_NAME]" at bounding box center [227, 286] width 140 height 19
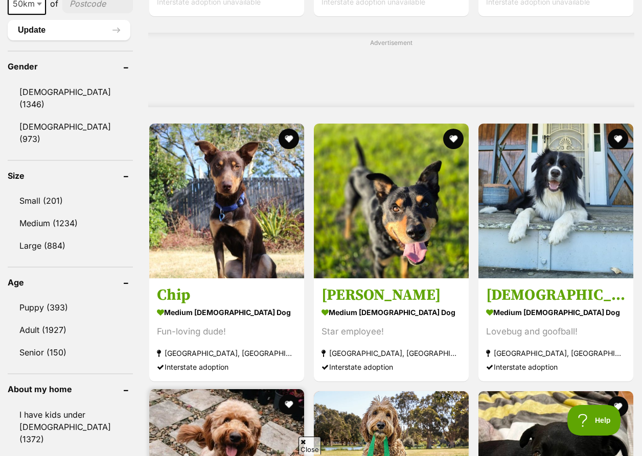
scroll to position [899, 0]
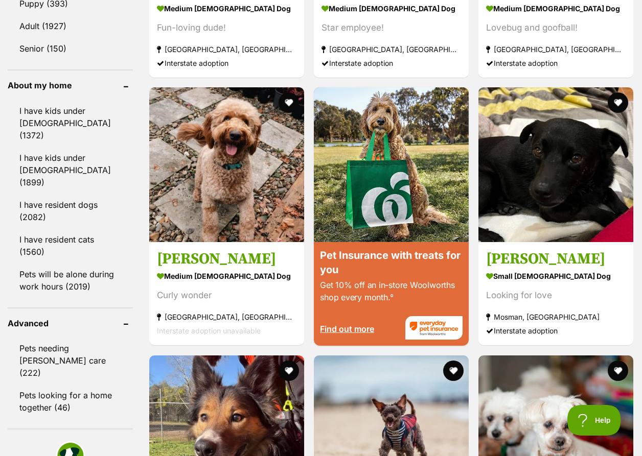
scroll to position [0, 0]
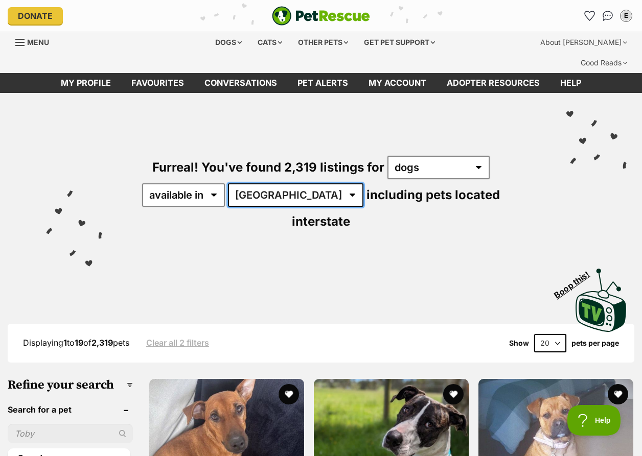
select select "TAS"
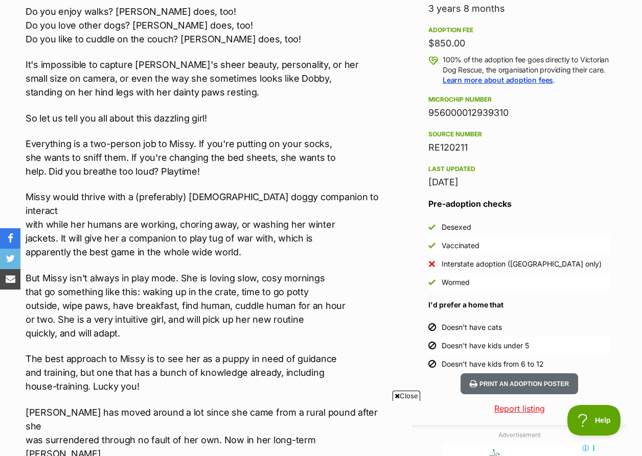
scroll to position [794, 0]
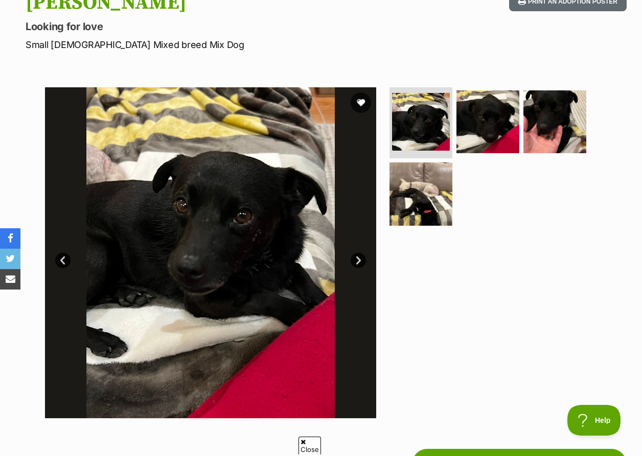
scroll to position [146, 0]
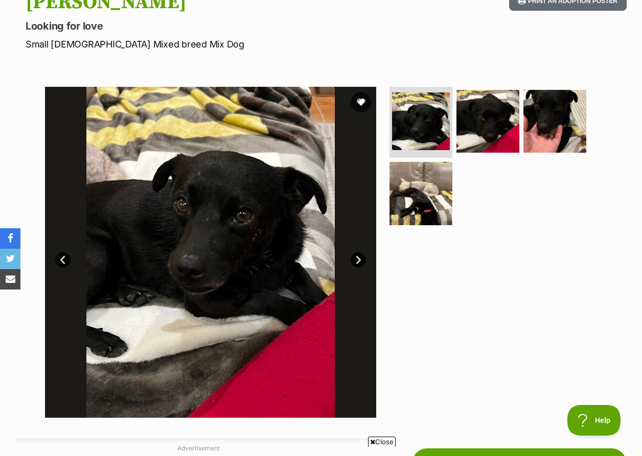
click at [354, 253] on link "Next" at bounding box center [358, 260] width 15 height 15
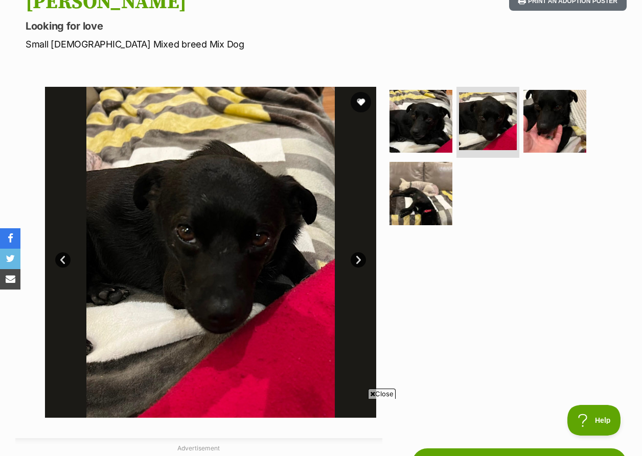
scroll to position [0, 0]
click at [354, 253] on link "Next" at bounding box center [358, 260] width 15 height 15
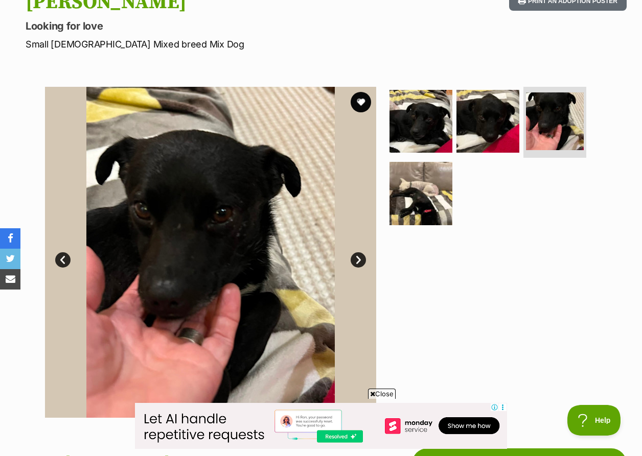
click at [354, 253] on link "Next" at bounding box center [358, 260] width 15 height 15
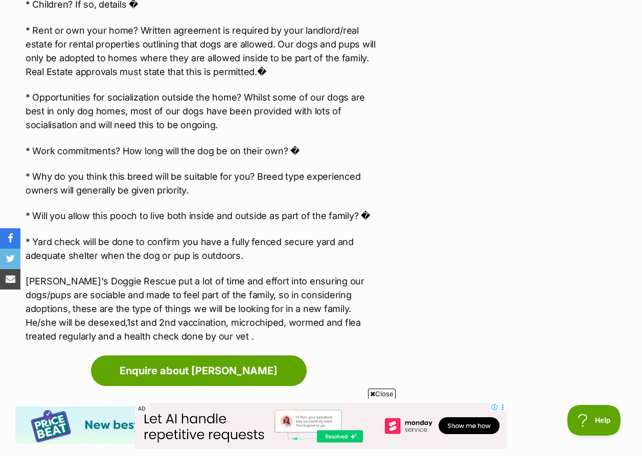
scroll to position [1431, 0]
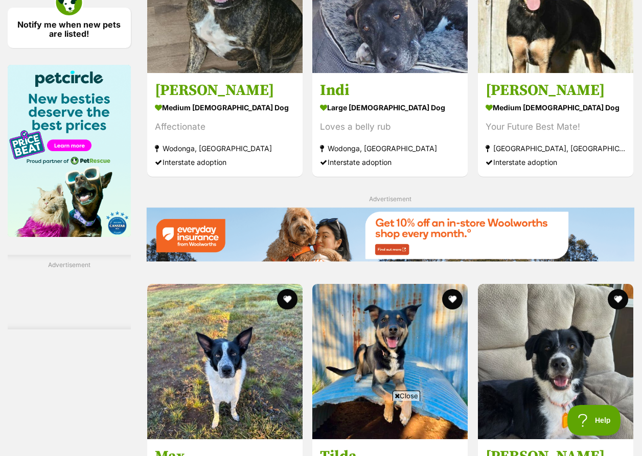
scroll to position [1611, 0]
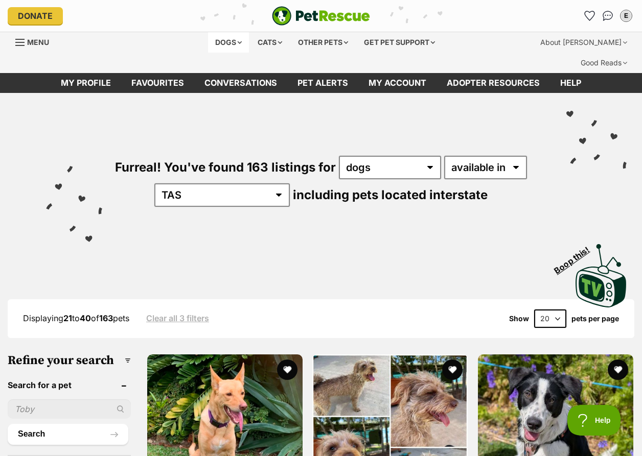
click at [228, 37] on div "Dogs" at bounding box center [228, 42] width 41 height 20
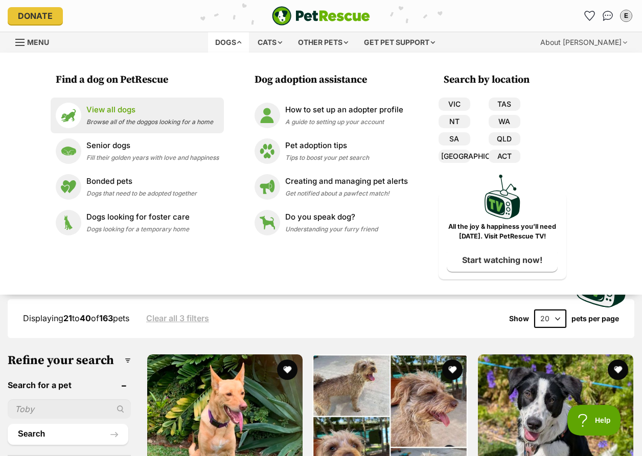
click at [116, 111] on p "View all dogs" at bounding box center [149, 110] width 127 height 12
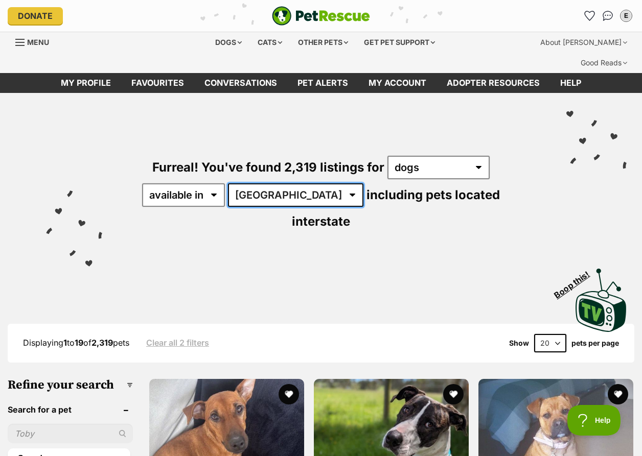
select select "TAS"
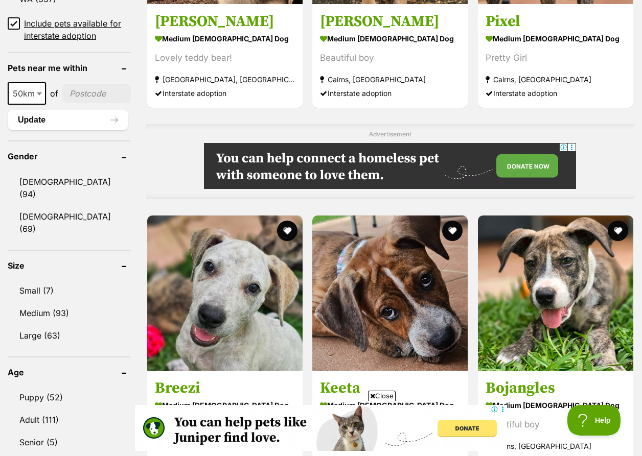
scroll to position [771, 0]
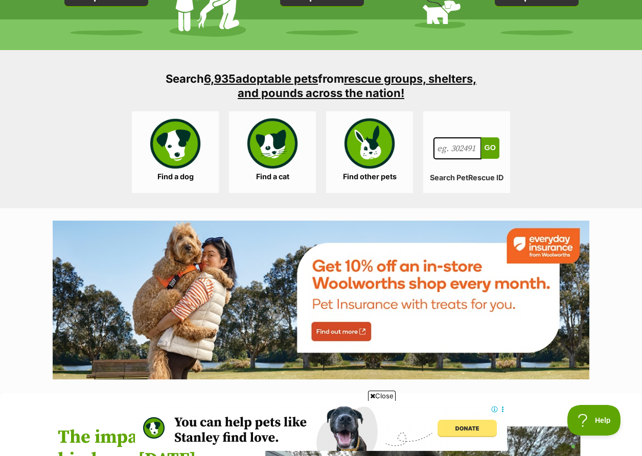
scroll to position [977, 0]
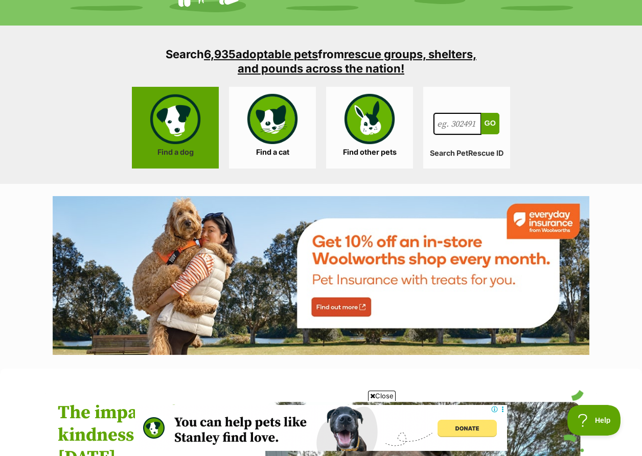
click at [184, 106] on link "Find a dog" at bounding box center [175, 128] width 87 height 82
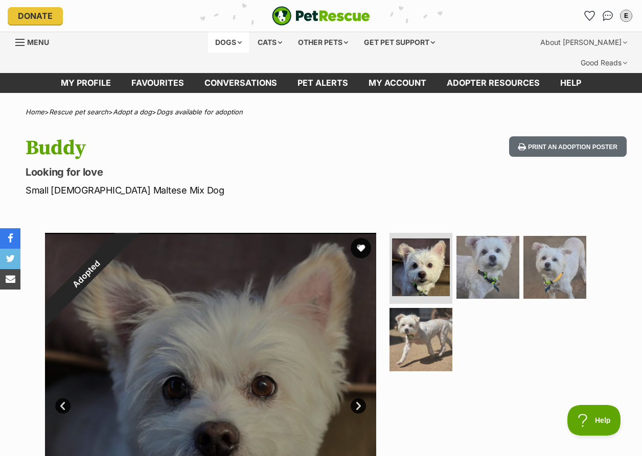
click at [229, 42] on div "Dogs" at bounding box center [228, 42] width 41 height 20
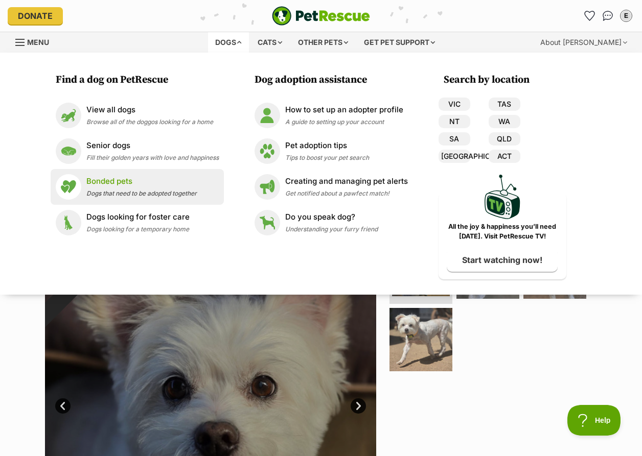
click at [101, 180] on p "Bonded pets" at bounding box center [141, 182] width 110 height 12
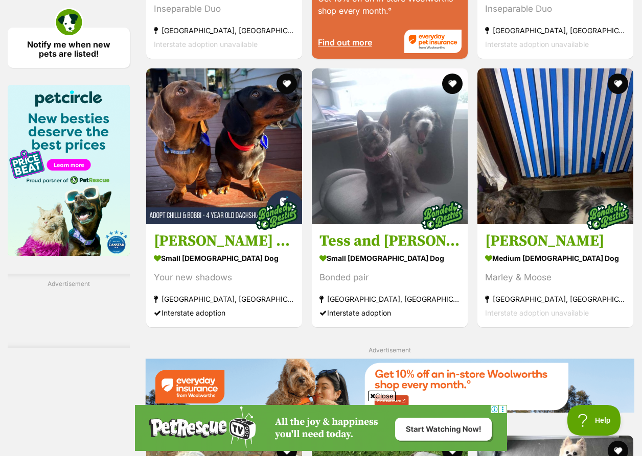
scroll to position [1647, 0]
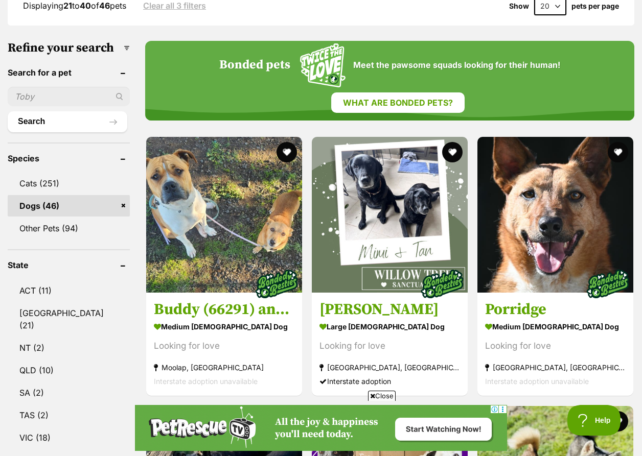
scroll to position [344, 0]
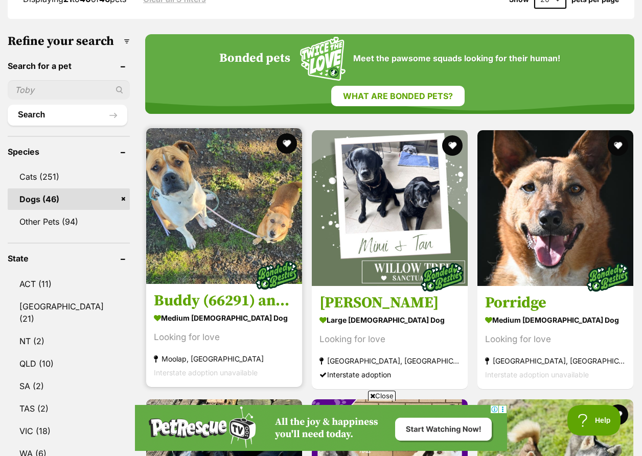
click at [169, 292] on h3 "Buddy (66291) and Poppy (58809)" at bounding box center [224, 301] width 141 height 19
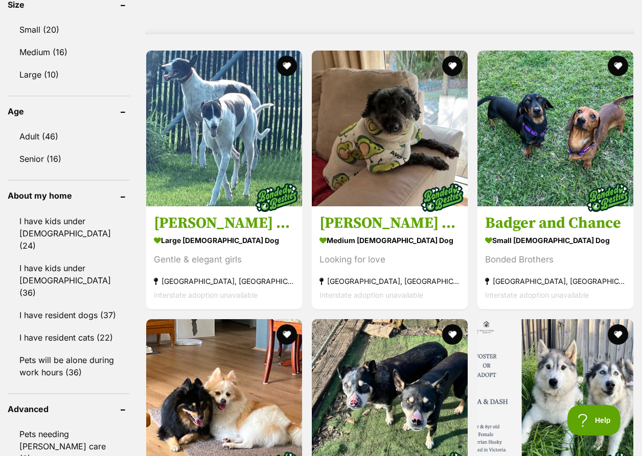
scroll to position [0, 0]
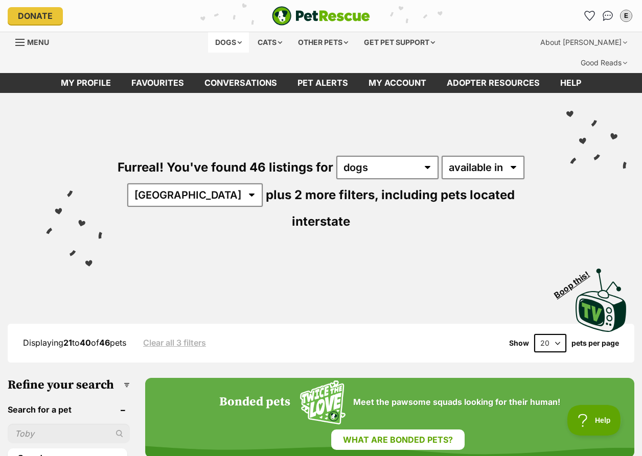
click at [228, 40] on div "Dogs" at bounding box center [228, 42] width 41 height 20
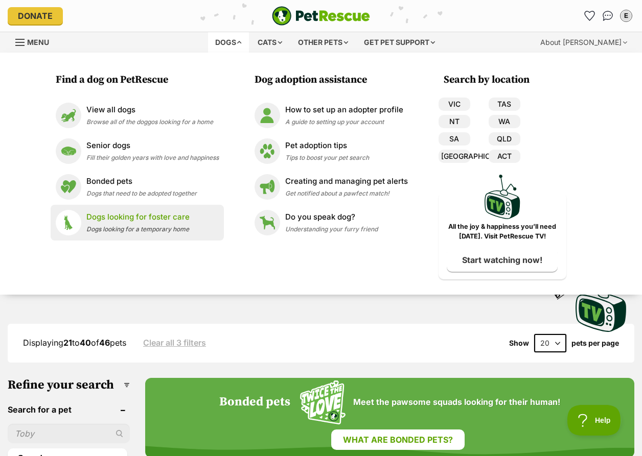
click at [139, 213] on p "Dogs looking for foster care" at bounding box center [137, 218] width 103 height 12
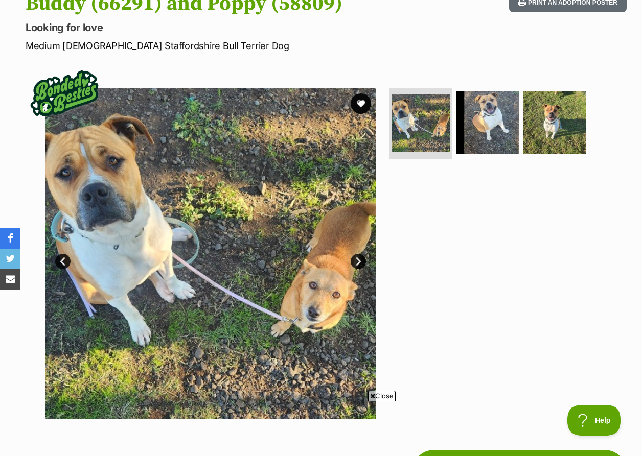
click at [360, 254] on link "Next" at bounding box center [358, 261] width 15 height 15
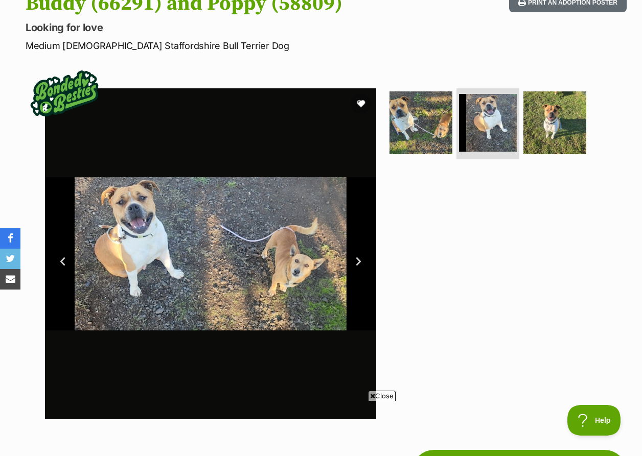
click at [360, 254] on link "Next" at bounding box center [358, 261] width 15 height 15
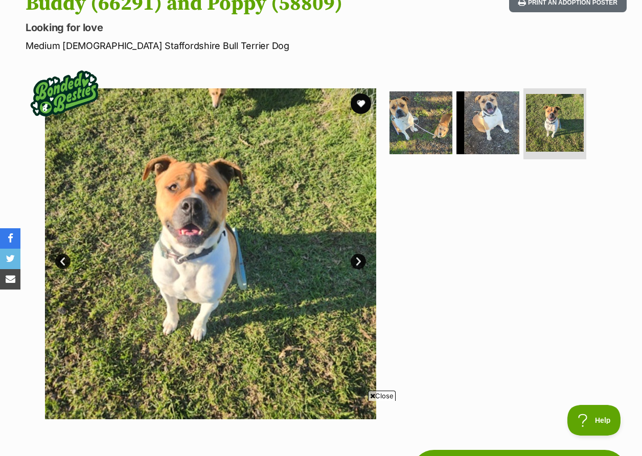
click at [360, 254] on link "Next" at bounding box center [358, 261] width 15 height 15
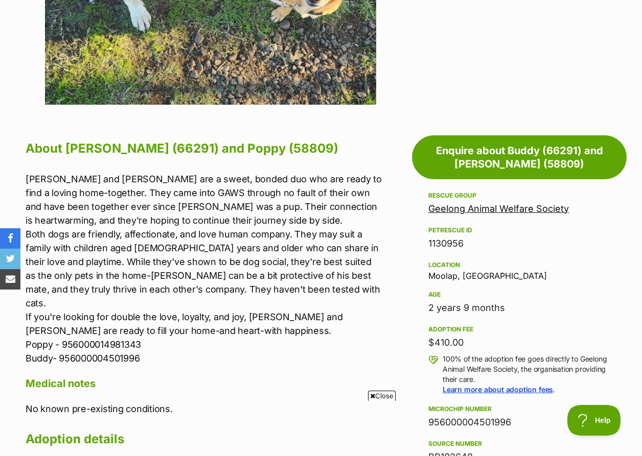
scroll to position [480, 0]
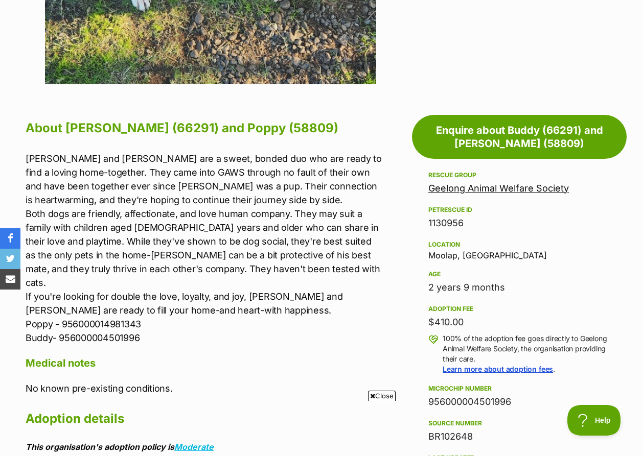
click at [334, 201] on p "Buddy and Poppy are a sweet, bonded duo who are ready to find a loving home-tog…" at bounding box center [204, 248] width 357 height 193
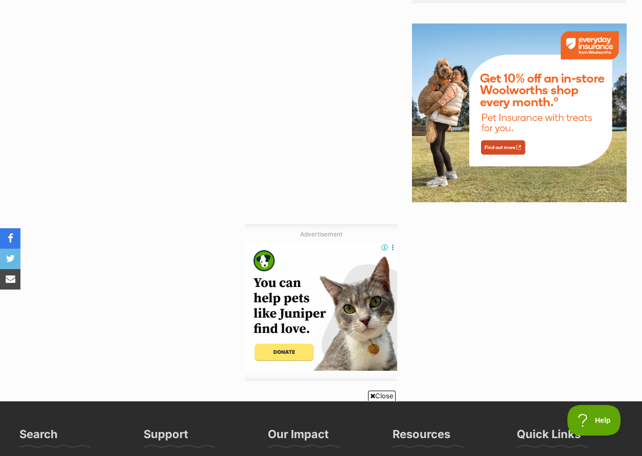
scroll to position [1370, 0]
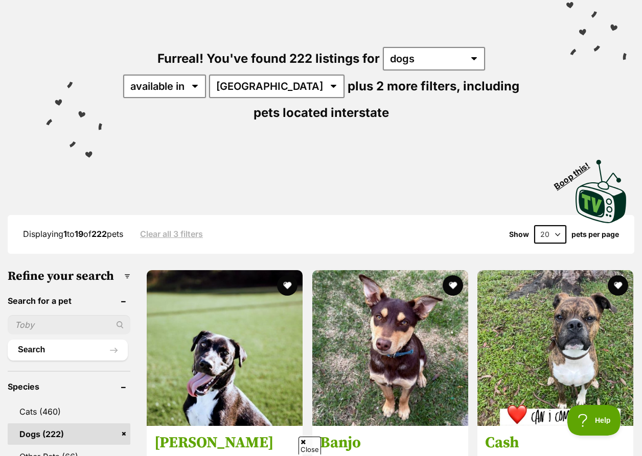
scroll to position [108, 0]
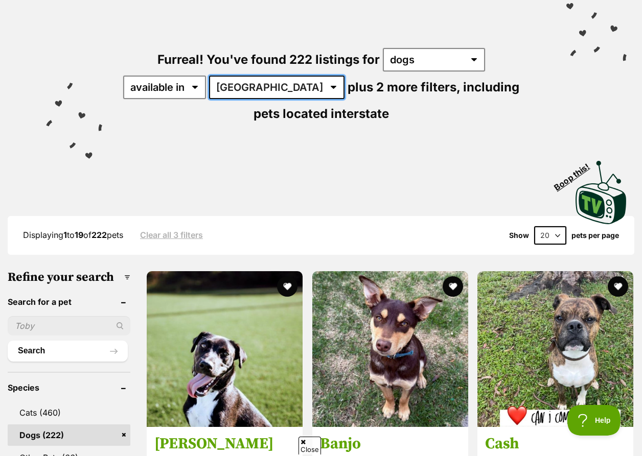
select select "TAS"
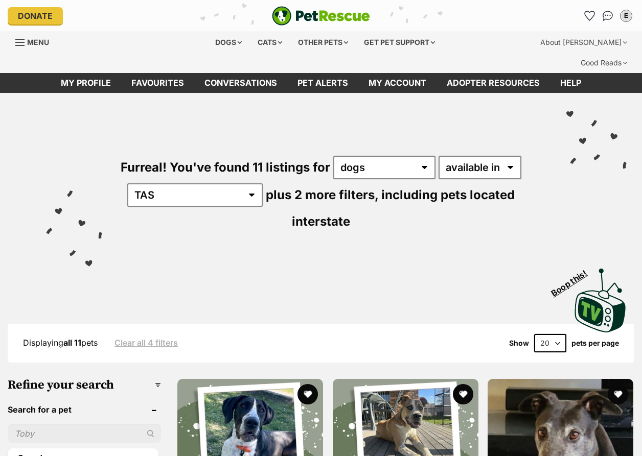
click at [344, 260] on div "Visit PetRescue TV (external site) Boop this!" at bounding box center [320, 297] width 611 height 75
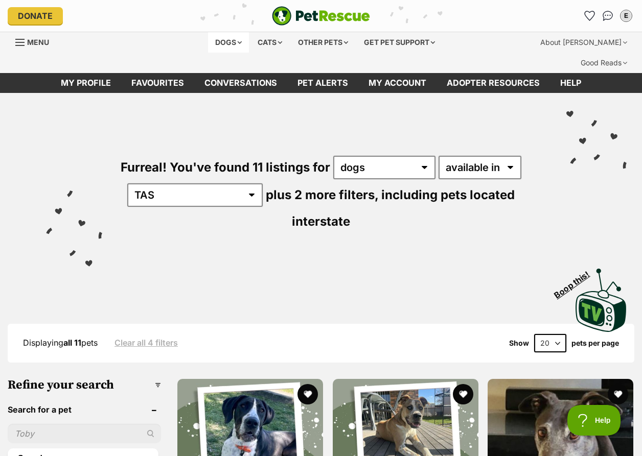
click at [230, 44] on div "Dogs" at bounding box center [228, 42] width 41 height 20
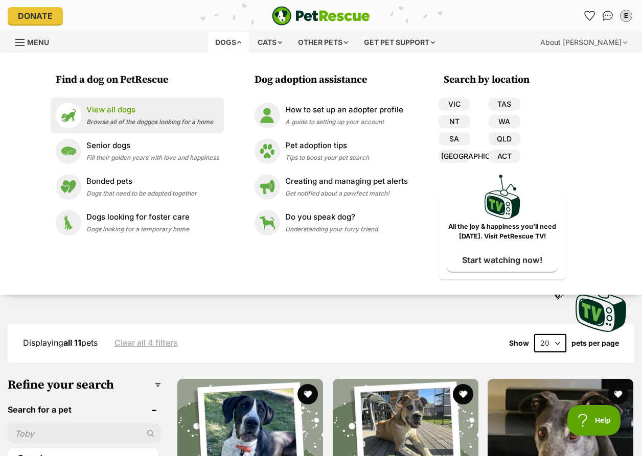
click at [127, 107] on p "View all dogs" at bounding box center [149, 110] width 127 height 12
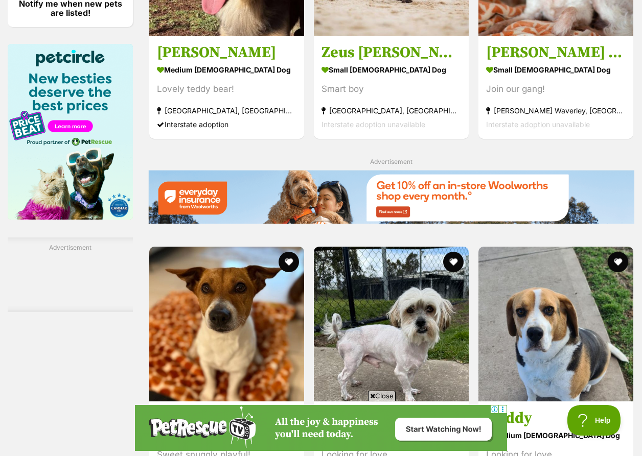
scroll to position [1668, 0]
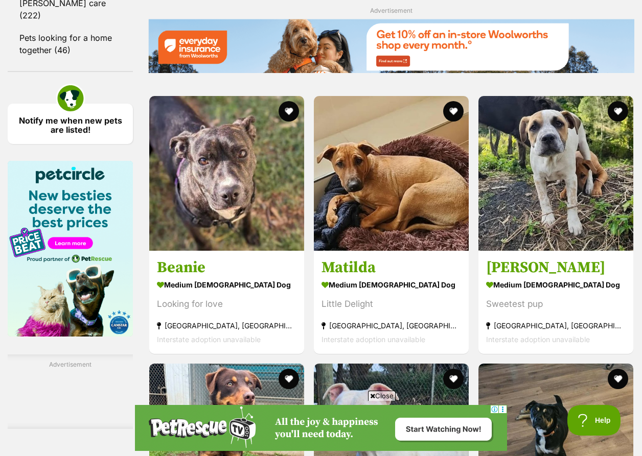
scroll to position [1552, 0]
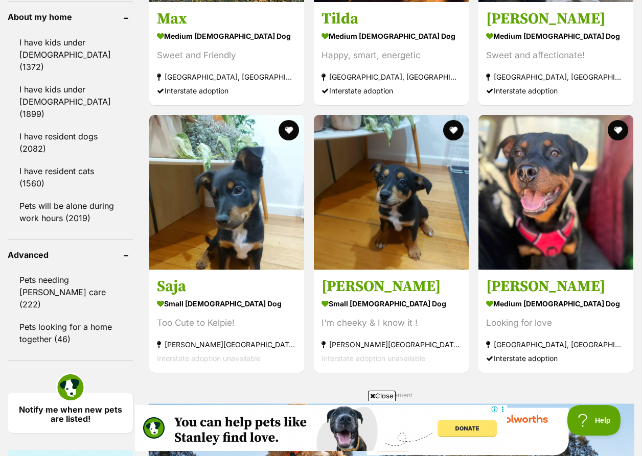
scroll to position [1271, 0]
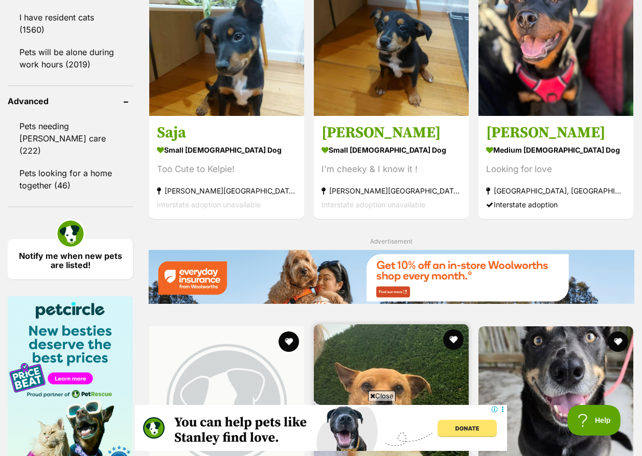
scroll to position [0, 0]
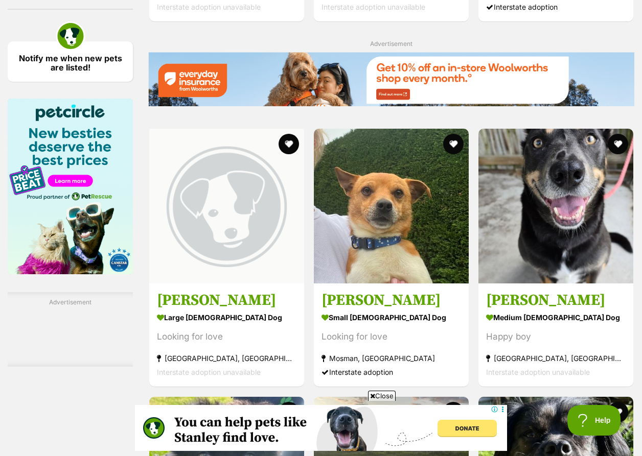
scroll to position [1617, 0]
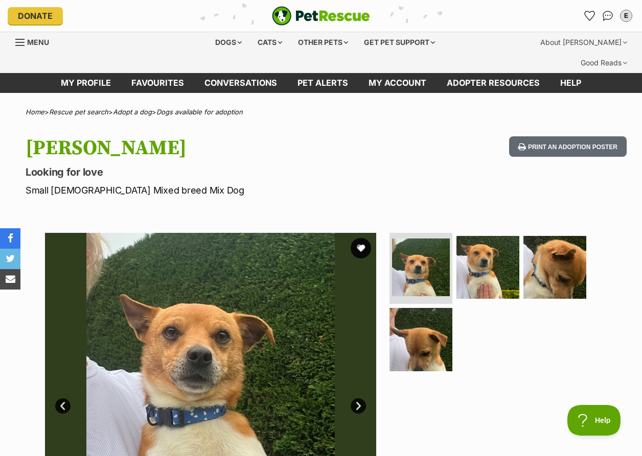
click at [343, 184] on p "Small Male Mixed breed Mix Dog" at bounding box center [209, 191] width 367 height 14
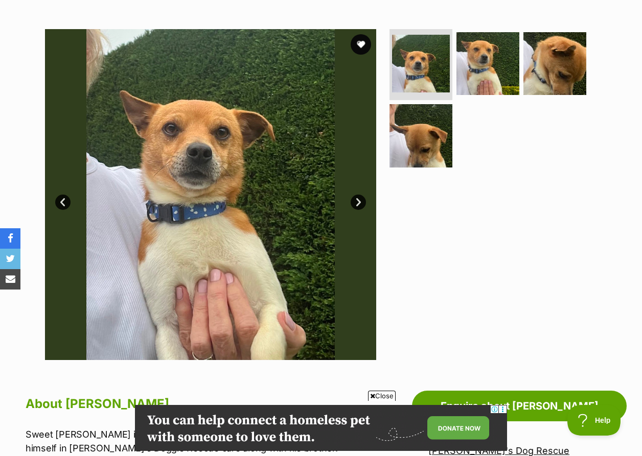
click at [359, 195] on link "Next" at bounding box center [358, 202] width 15 height 15
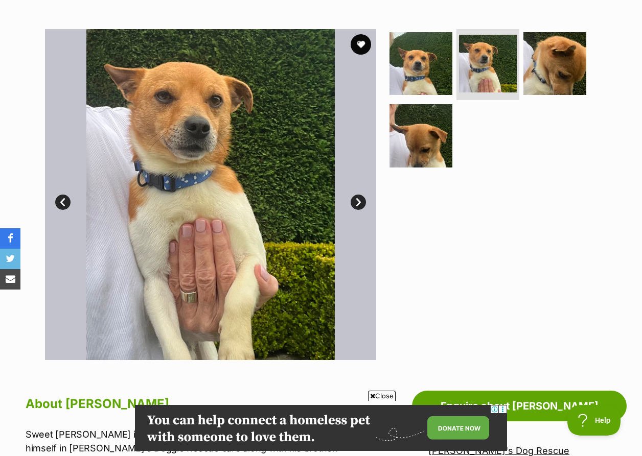
click at [359, 195] on link "Next" at bounding box center [358, 202] width 15 height 15
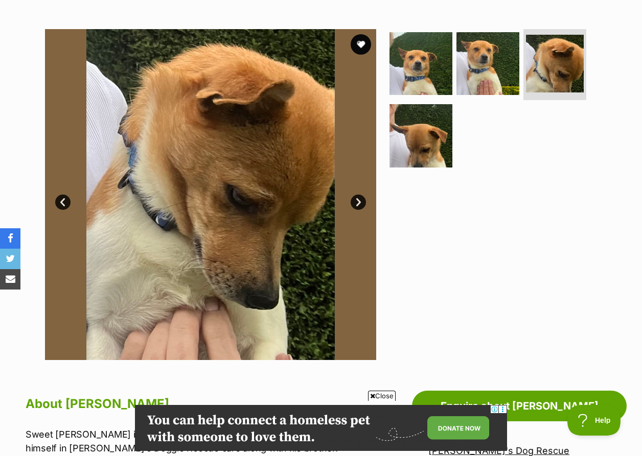
click at [359, 195] on link "Next" at bounding box center [358, 202] width 15 height 15
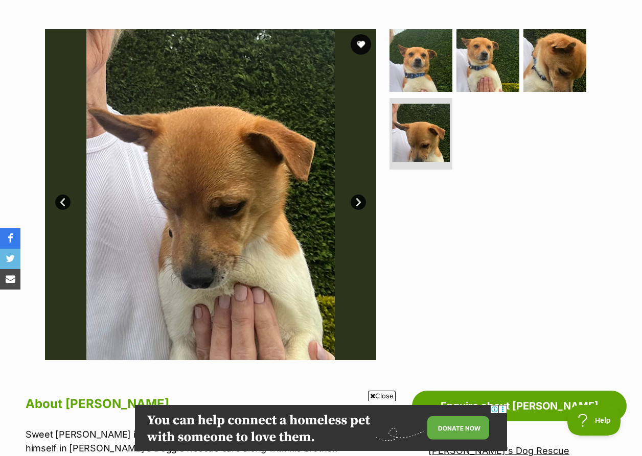
click at [359, 195] on link "Next" at bounding box center [358, 202] width 15 height 15
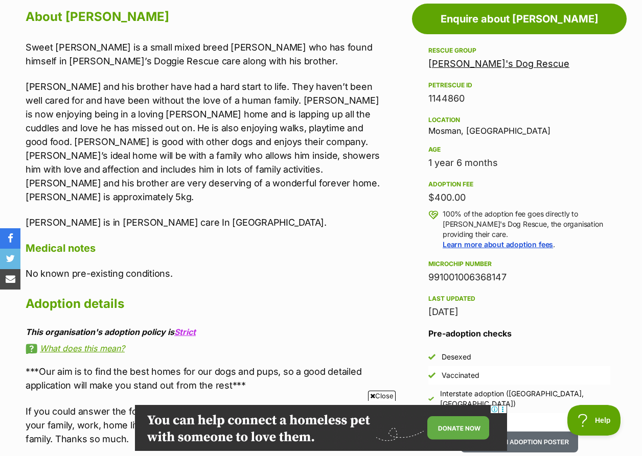
scroll to position [592, 0]
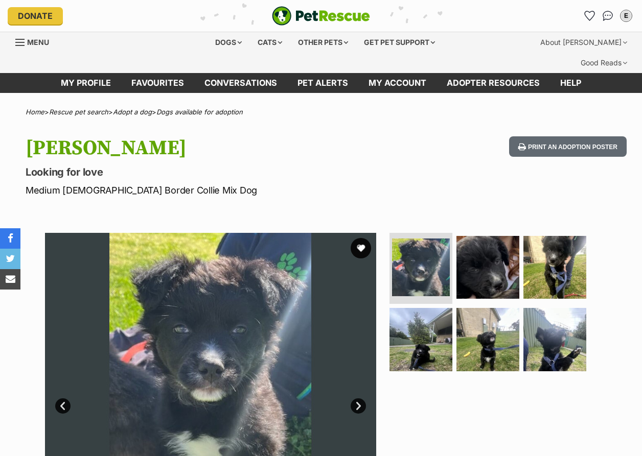
click at [300, 184] on p "Medium [DEMOGRAPHIC_DATA] Border Collie Mix Dog" at bounding box center [209, 191] width 367 height 14
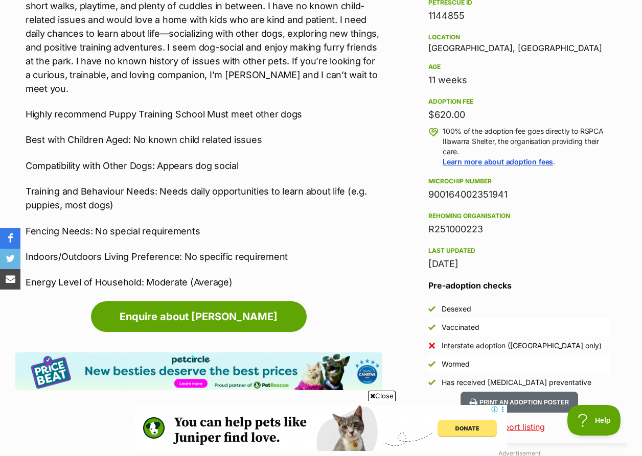
scroll to position [678, 0]
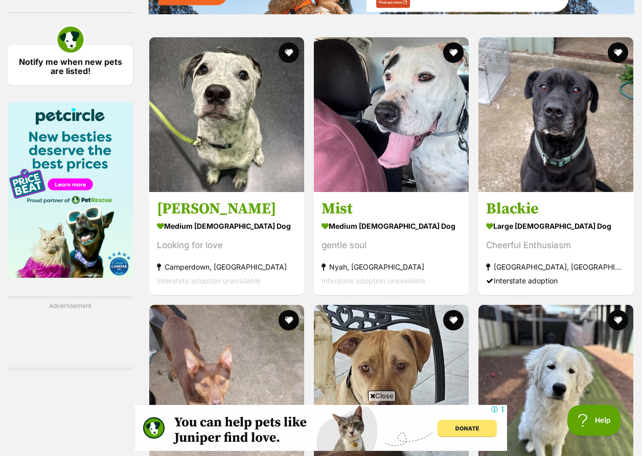
scroll to position [1624, 0]
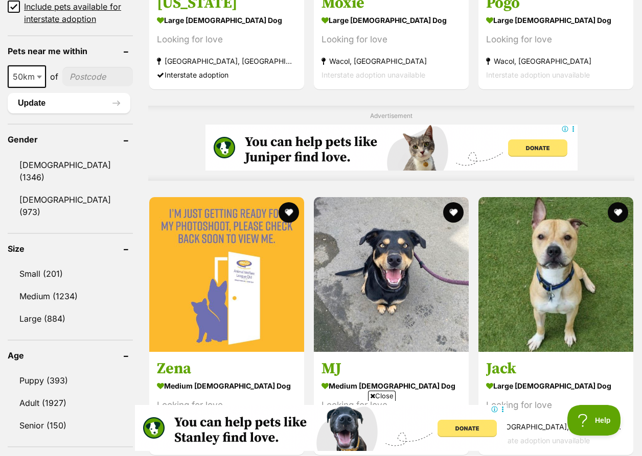
scroll to position [841, 0]
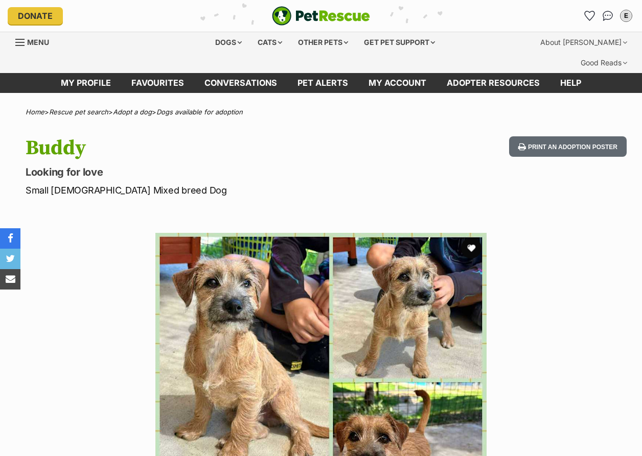
click at [353, 165] on p "Looking for love" at bounding box center [209, 172] width 367 height 14
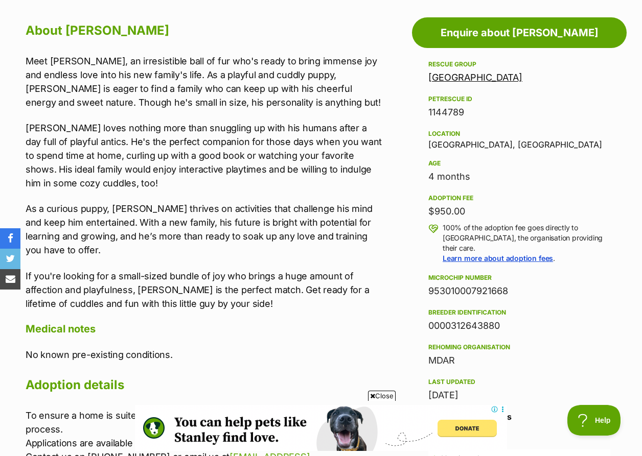
scroll to position [575, 0]
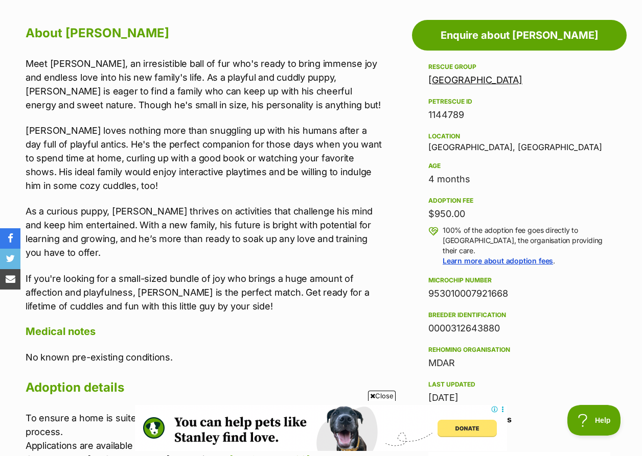
drag, startPoint x: 506, startPoint y: 307, endPoint x: 425, endPoint y: 305, distance: 81.3
click at [425, 305] on aside "Rescue group [GEOGRAPHIC_DATA] PetRescue ID 1144789 Location [GEOGRAPHIC_DATA],…" at bounding box center [519, 299] width 215 height 477
copy div "0000312643880"
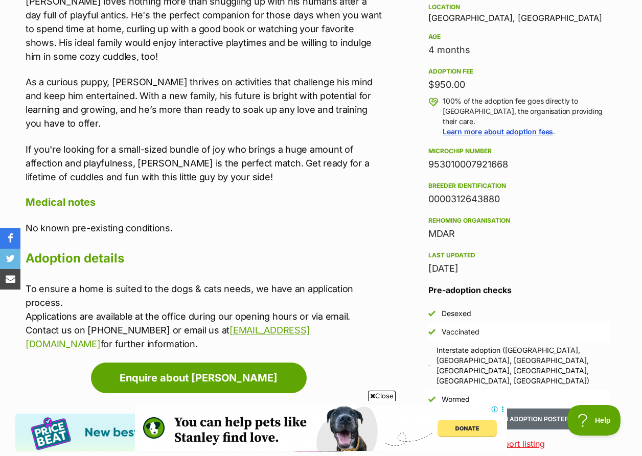
scroll to position [0, 0]
click at [592, 217] on div "Rehoming organisation" at bounding box center [519, 221] width 182 height 8
click at [528, 127] on link "Learn more about adoption fees" at bounding box center [498, 131] width 110 height 9
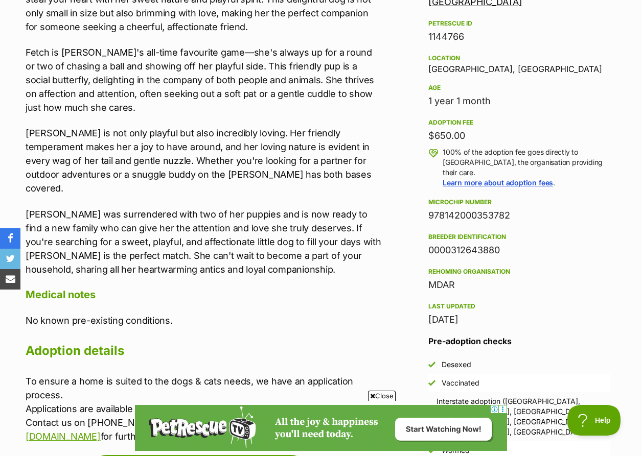
drag, startPoint x: 637, startPoint y: 173, endPoint x: 637, endPoint y: 181, distance: 8.2
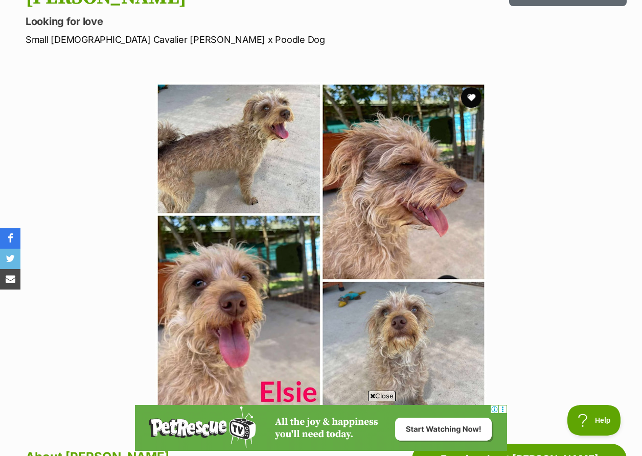
scroll to position [173, 0]
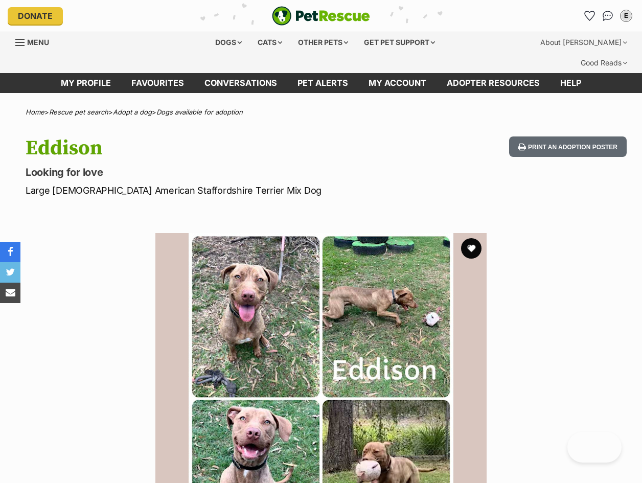
click at [325, 184] on p "Large Male American Staffordshire Terrier Mix Dog" at bounding box center [209, 191] width 367 height 14
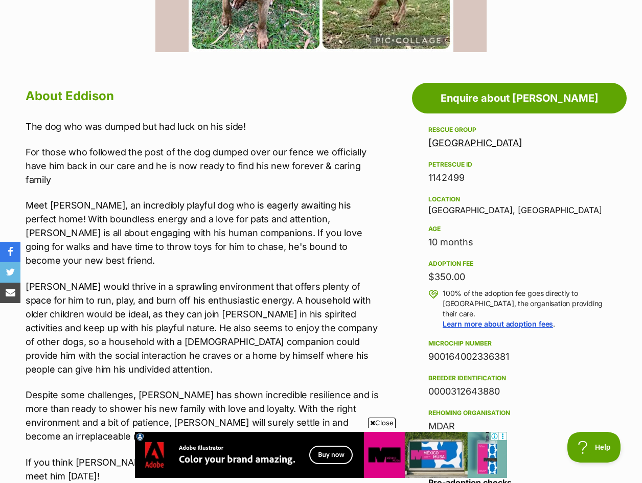
click at [483, 138] on link "[GEOGRAPHIC_DATA]" at bounding box center [475, 143] width 94 height 11
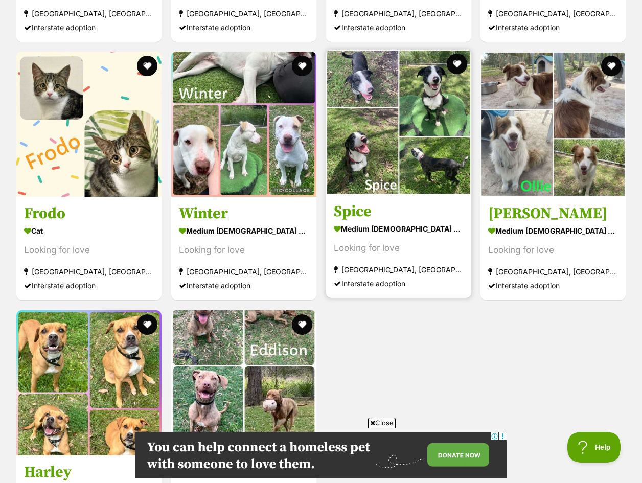
scroll to position [1153, 0]
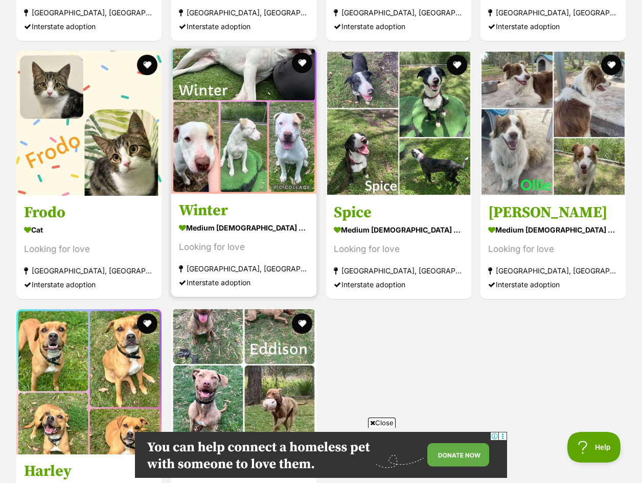
click at [235, 194] on link "Winter medium [DEMOGRAPHIC_DATA] Dog Looking for love [GEOGRAPHIC_DATA], [GEOGR…" at bounding box center [243, 246] width 145 height 104
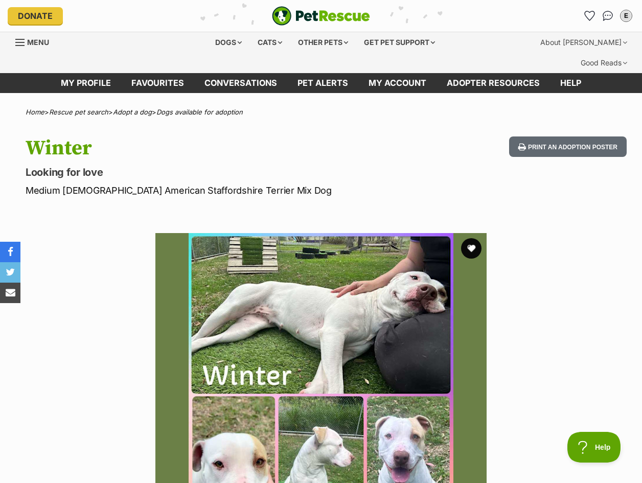
click at [631, 218] on div "Available 1 of 1 images Next Prev 1" at bounding box center [321, 391] width 642 height 347
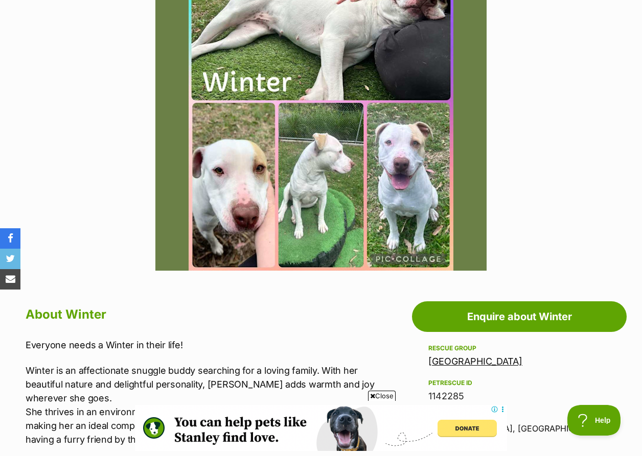
click at [250, 304] on h2 "About Winter" at bounding box center [204, 315] width 357 height 22
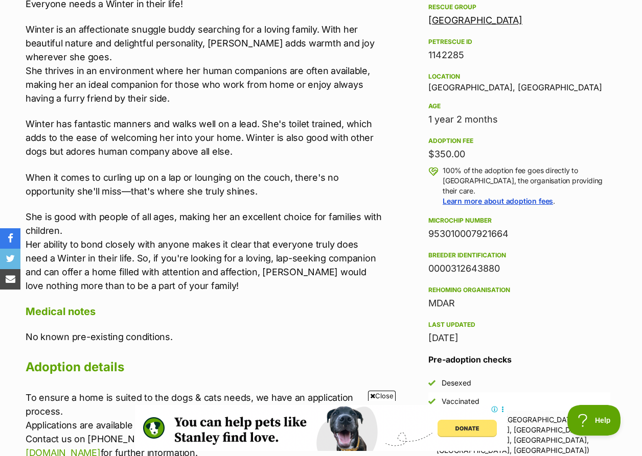
scroll to position [637, 0]
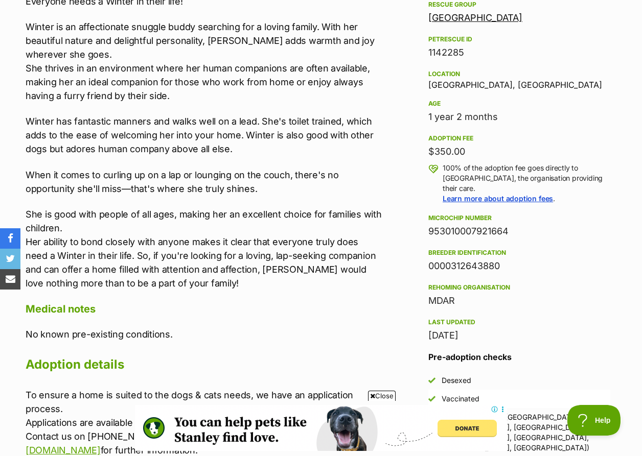
click at [219, 304] on div "About Winter Everyone needs a Winter in their life! [PERSON_NAME] is an affecti…" at bounding box center [204, 209] width 357 height 498
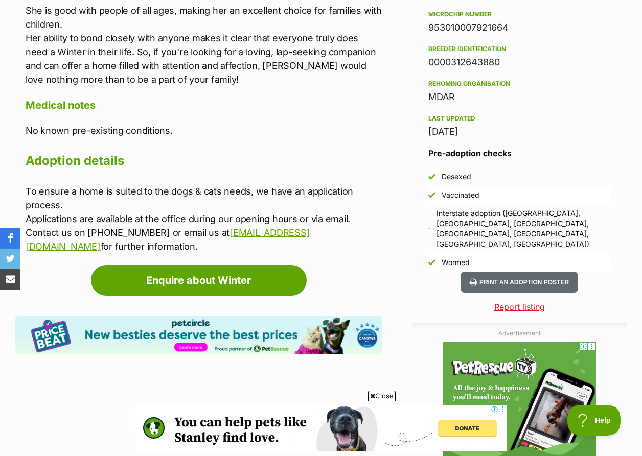
scroll to position [842, 0]
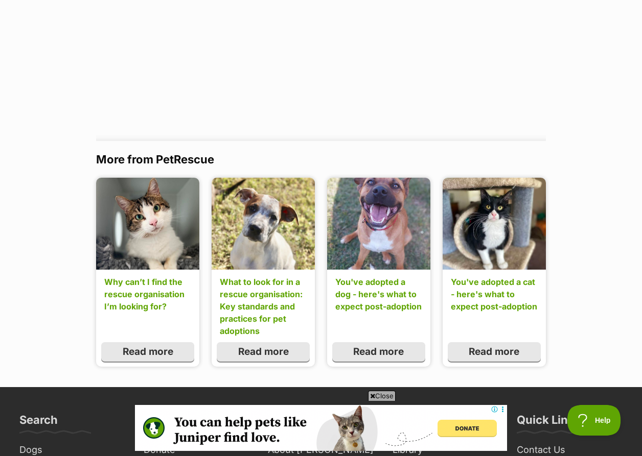
scroll to position [1155, 0]
